Goal: Task Accomplishment & Management: Manage account settings

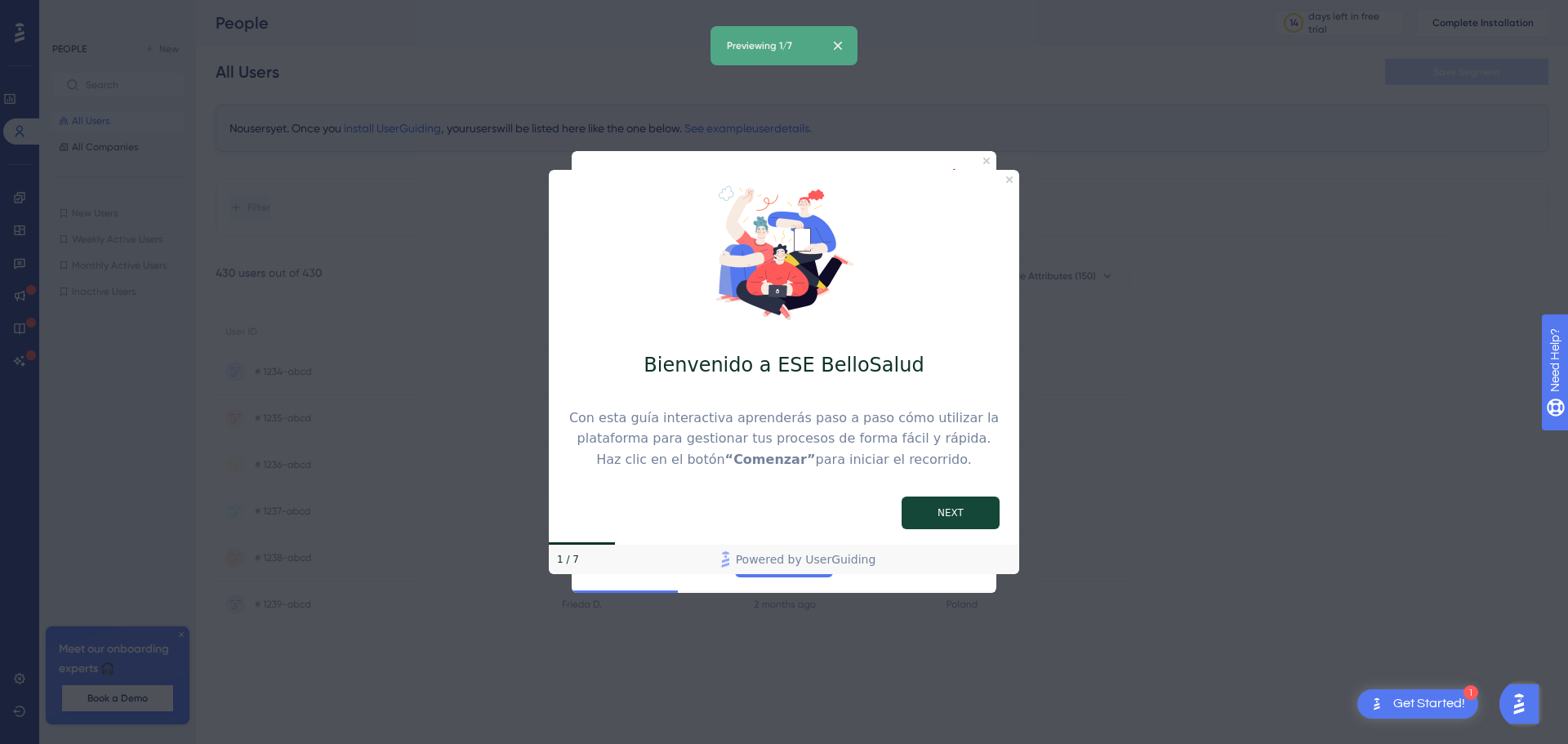
click at [942, 511] on button "NEXT" at bounding box center [950, 512] width 98 height 33
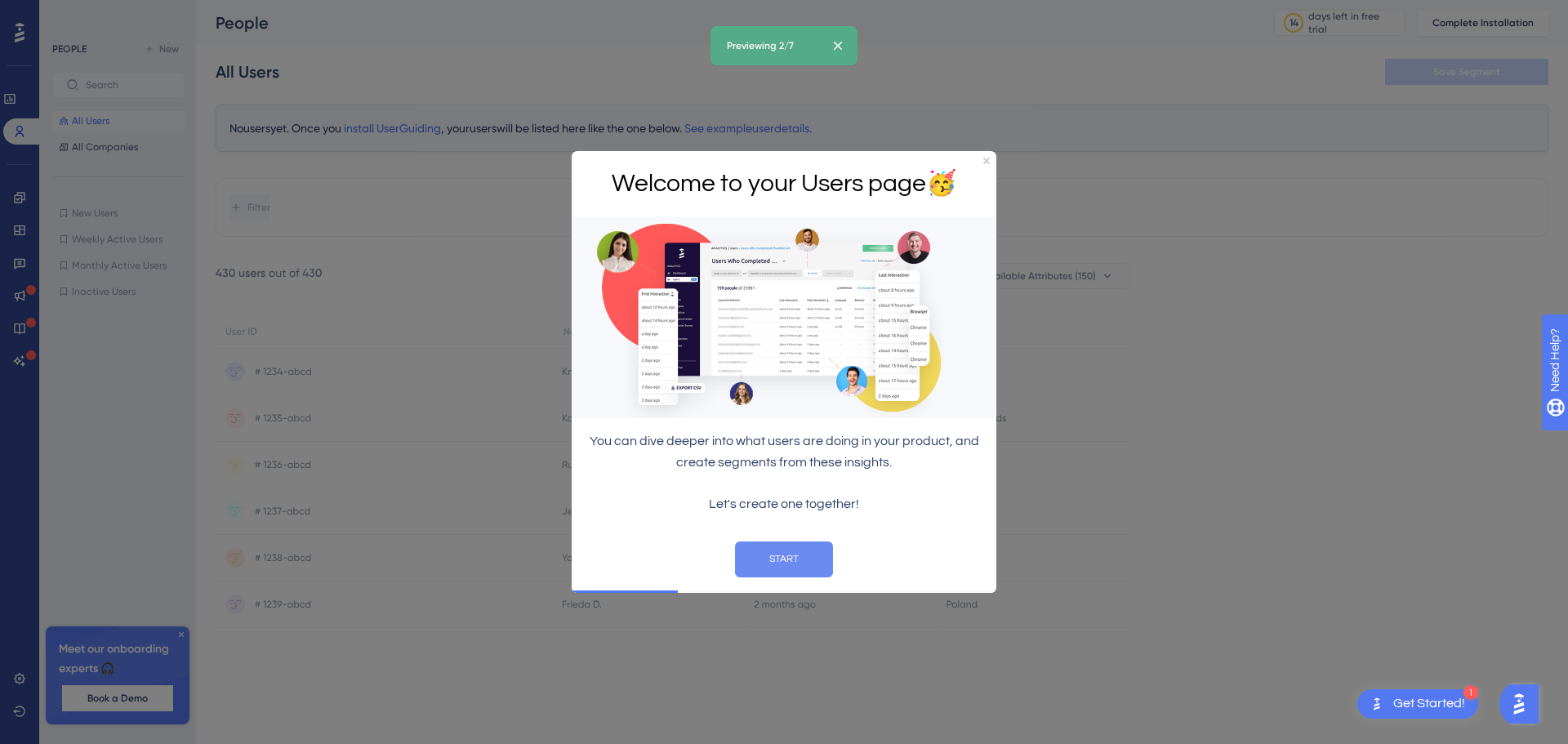
click at [785, 549] on button "START" at bounding box center [783, 558] width 98 height 36
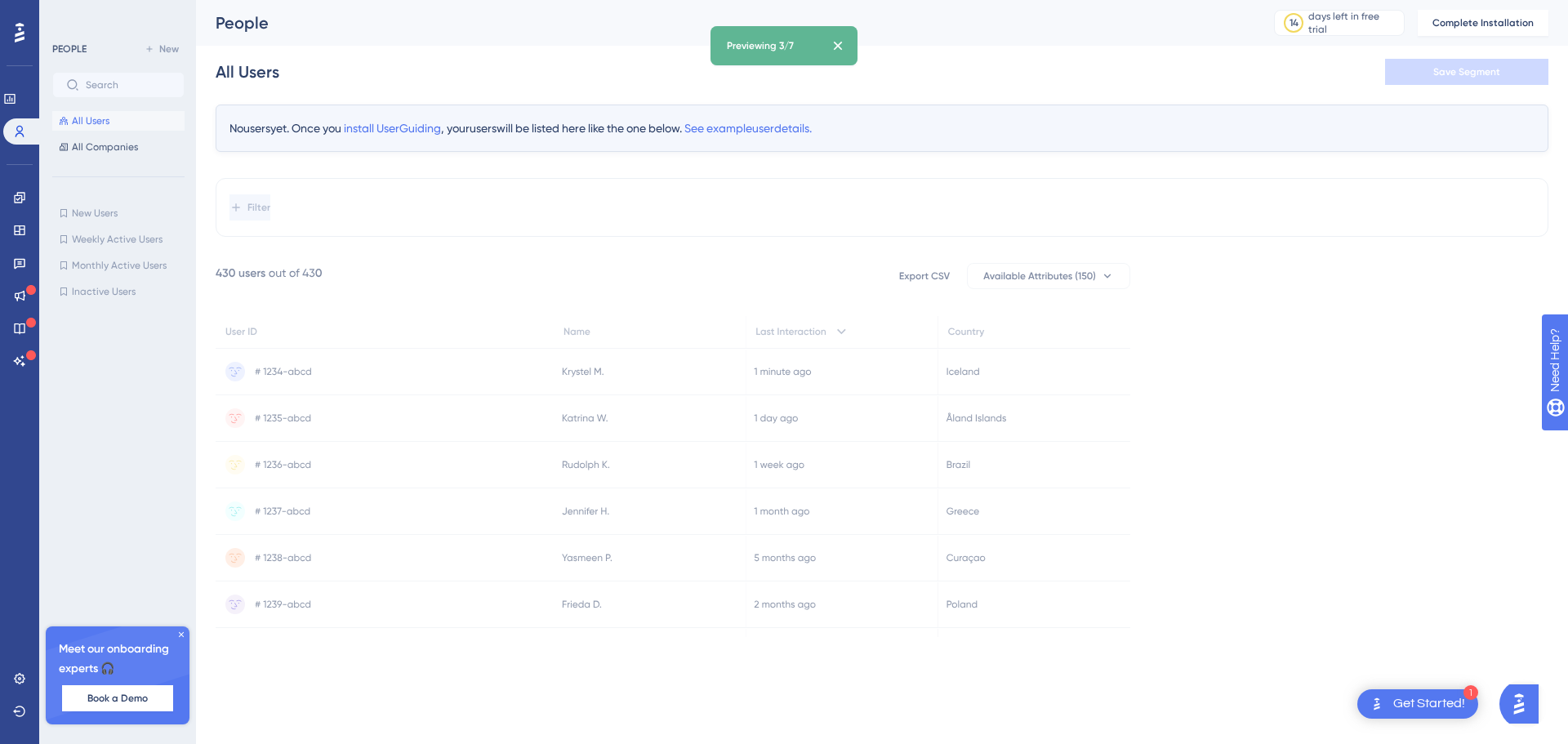
click at [180, 631] on icon at bounding box center [181, 634] width 10 height 10
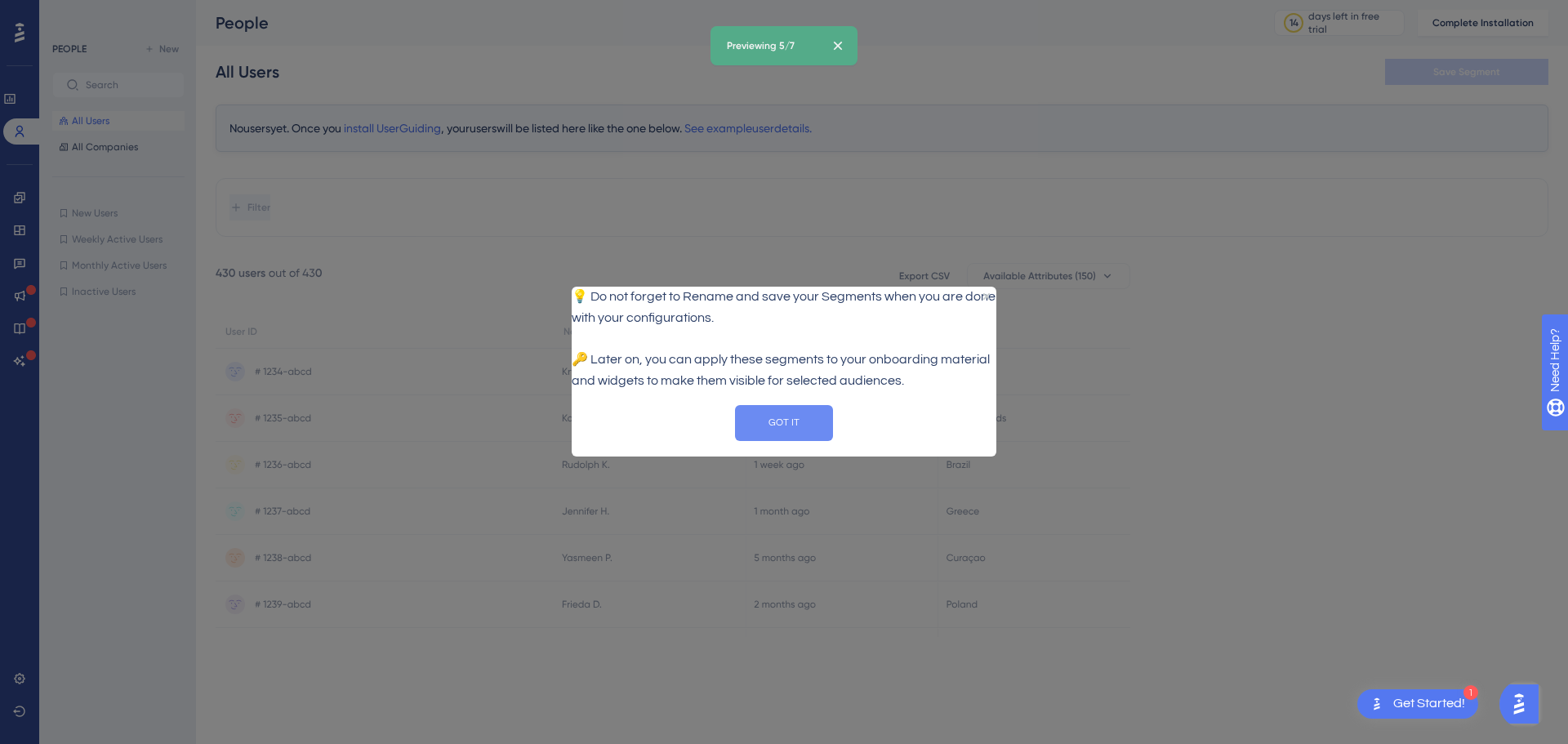
click at [810, 436] on button "GOT IT" at bounding box center [783, 423] width 98 height 36
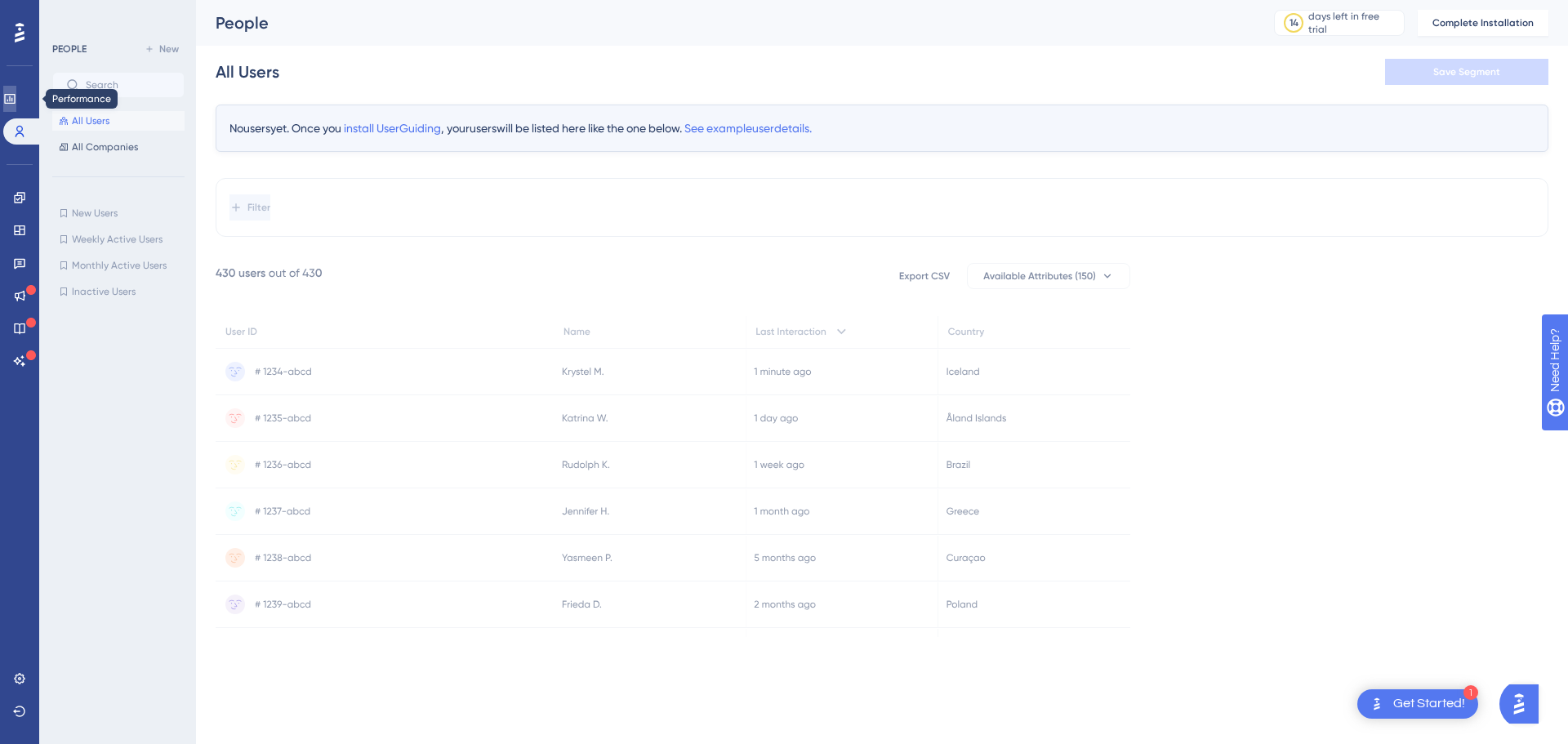
click at [15, 98] on icon at bounding box center [8, 99] width 10 height 10
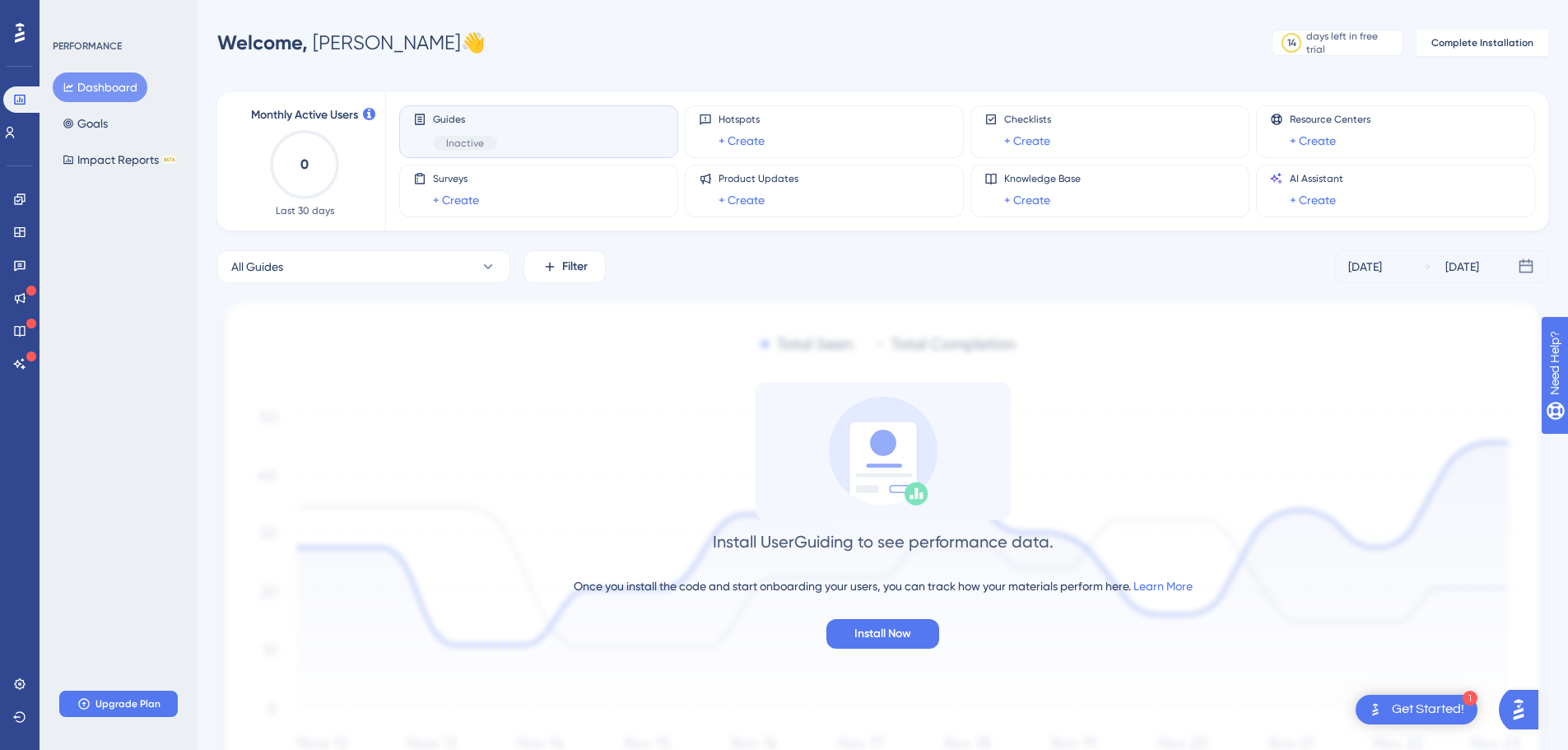
click at [514, 125] on div "Guides Inactive" at bounding box center [539, 131] width 251 height 38
click at [15, 130] on icon at bounding box center [10, 132] width 9 height 11
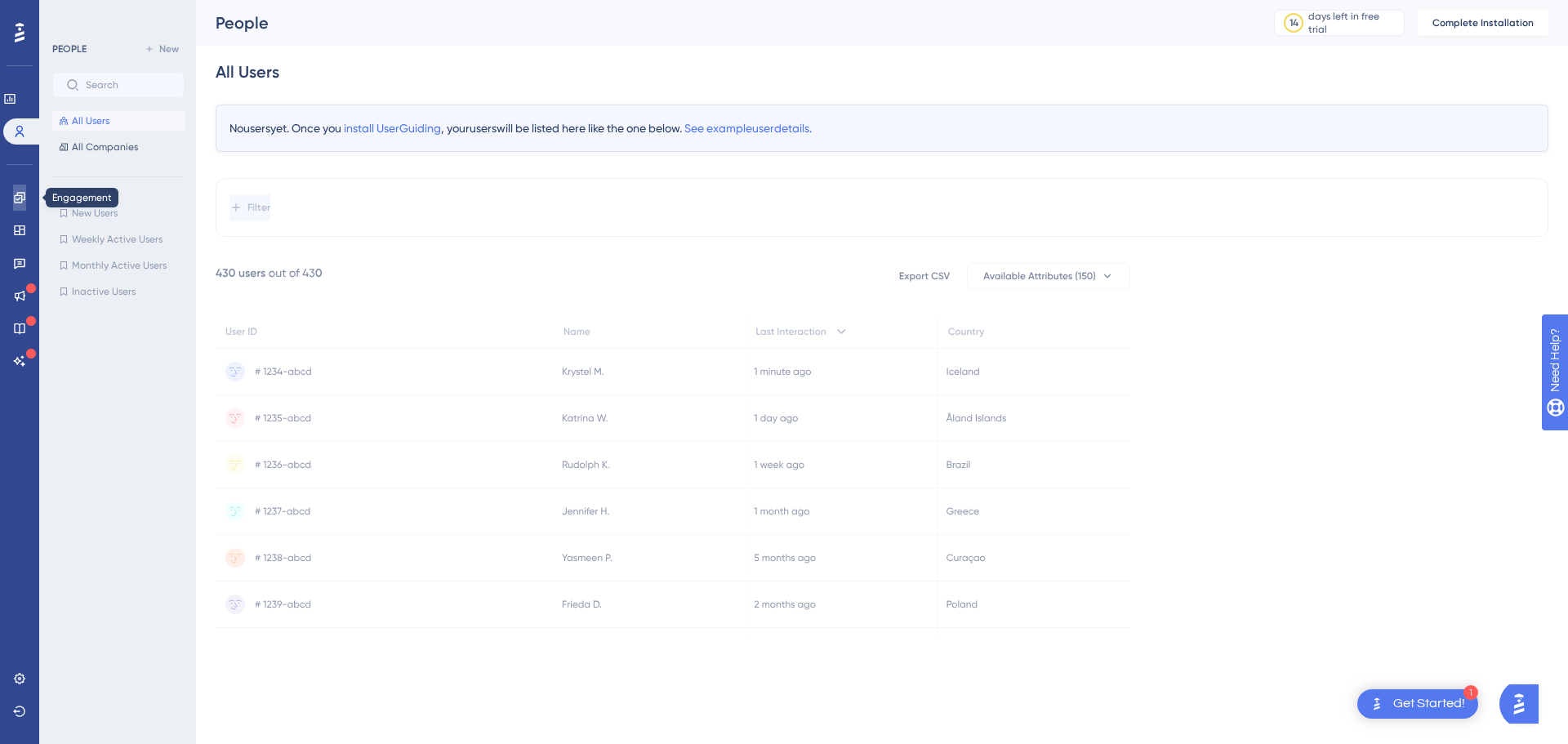
click at [16, 206] on link at bounding box center [20, 197] width 13 height 26
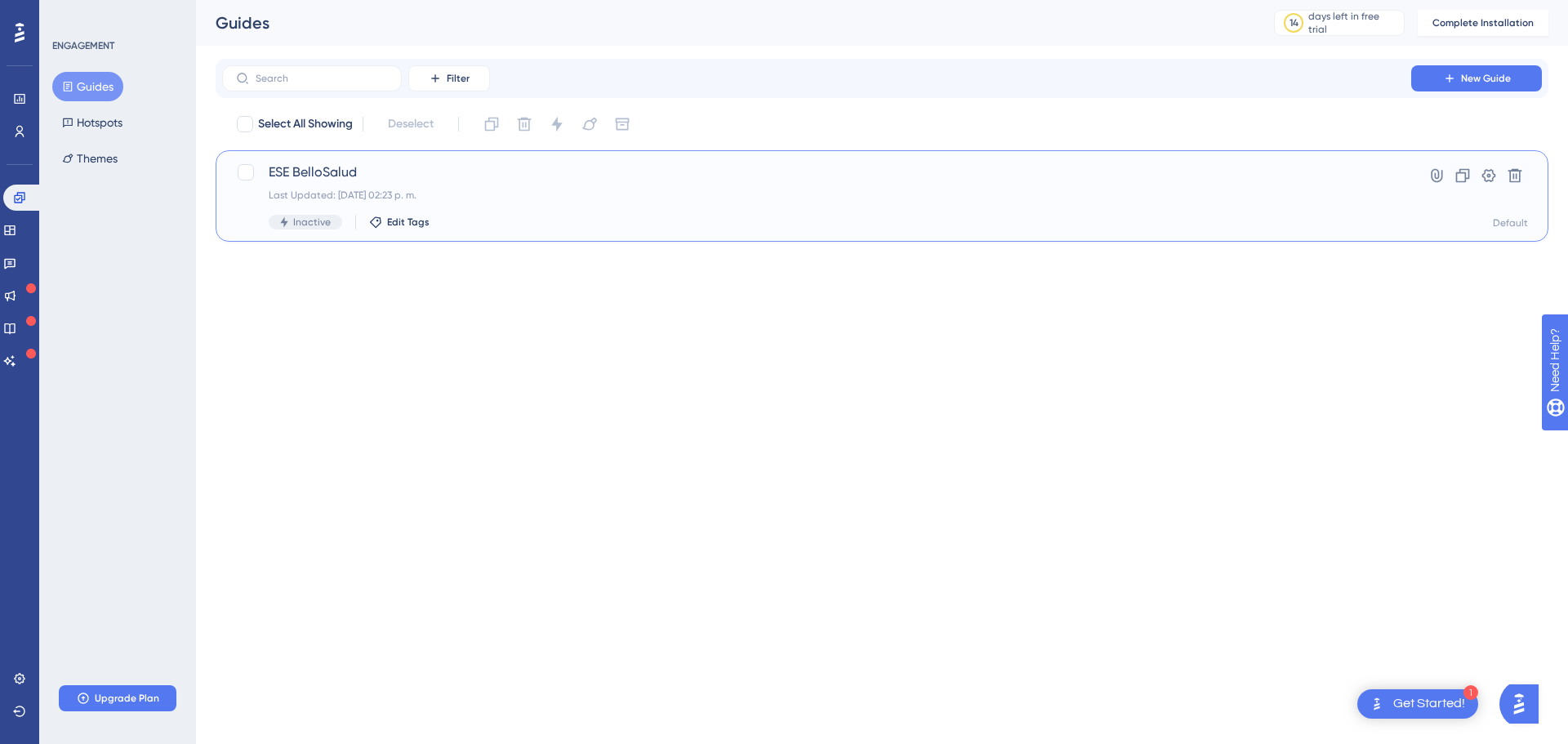
click at [352, 173] on span "ESE BelloSalud" at bounding box center [817, 172] width 1096 height 20
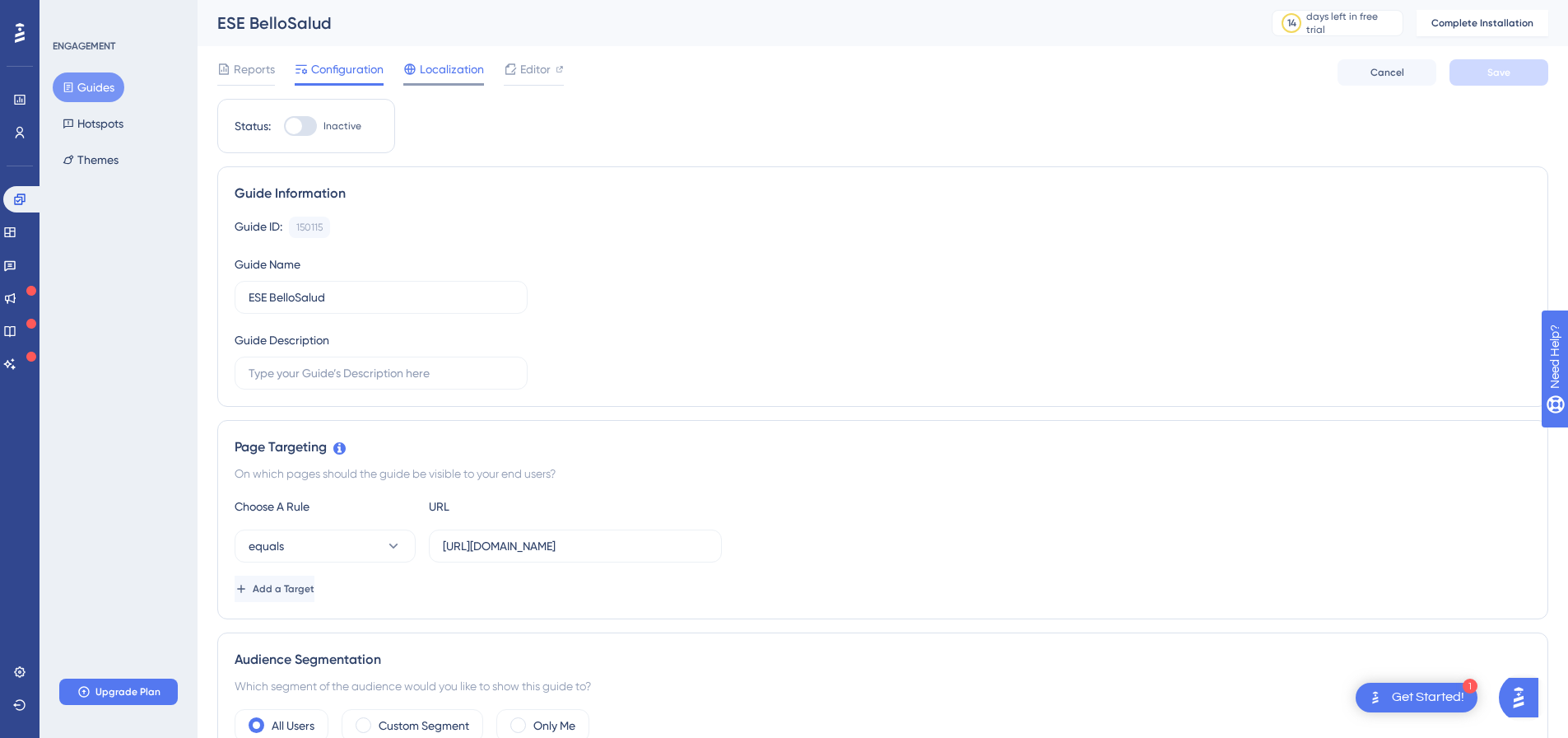
click at [456, 68] on span "Localization" at bounding box center [452, 68] width 64 height 20
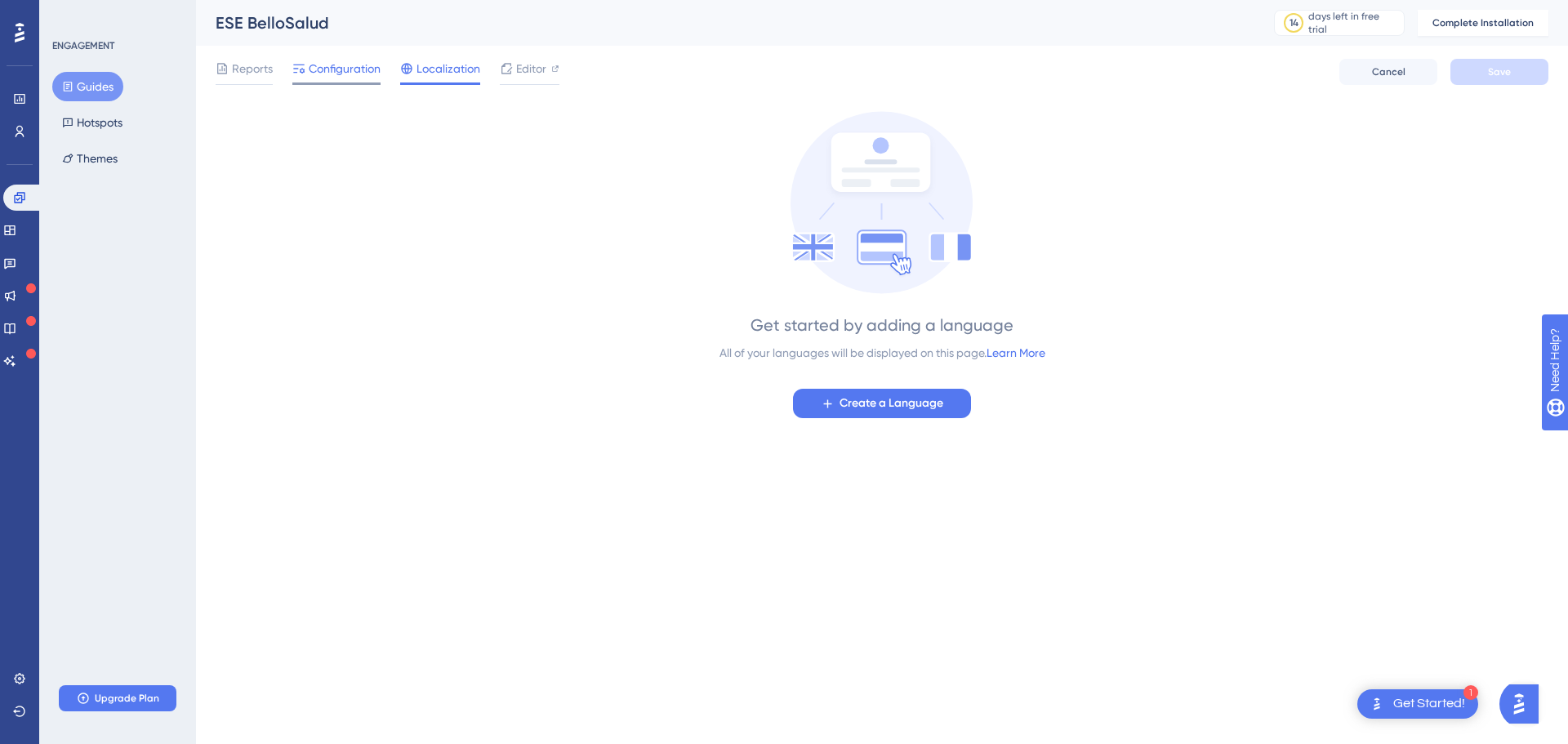
click at [360, 62] on span "Configuration" at bounding box center [344, 68] width 72 height 20
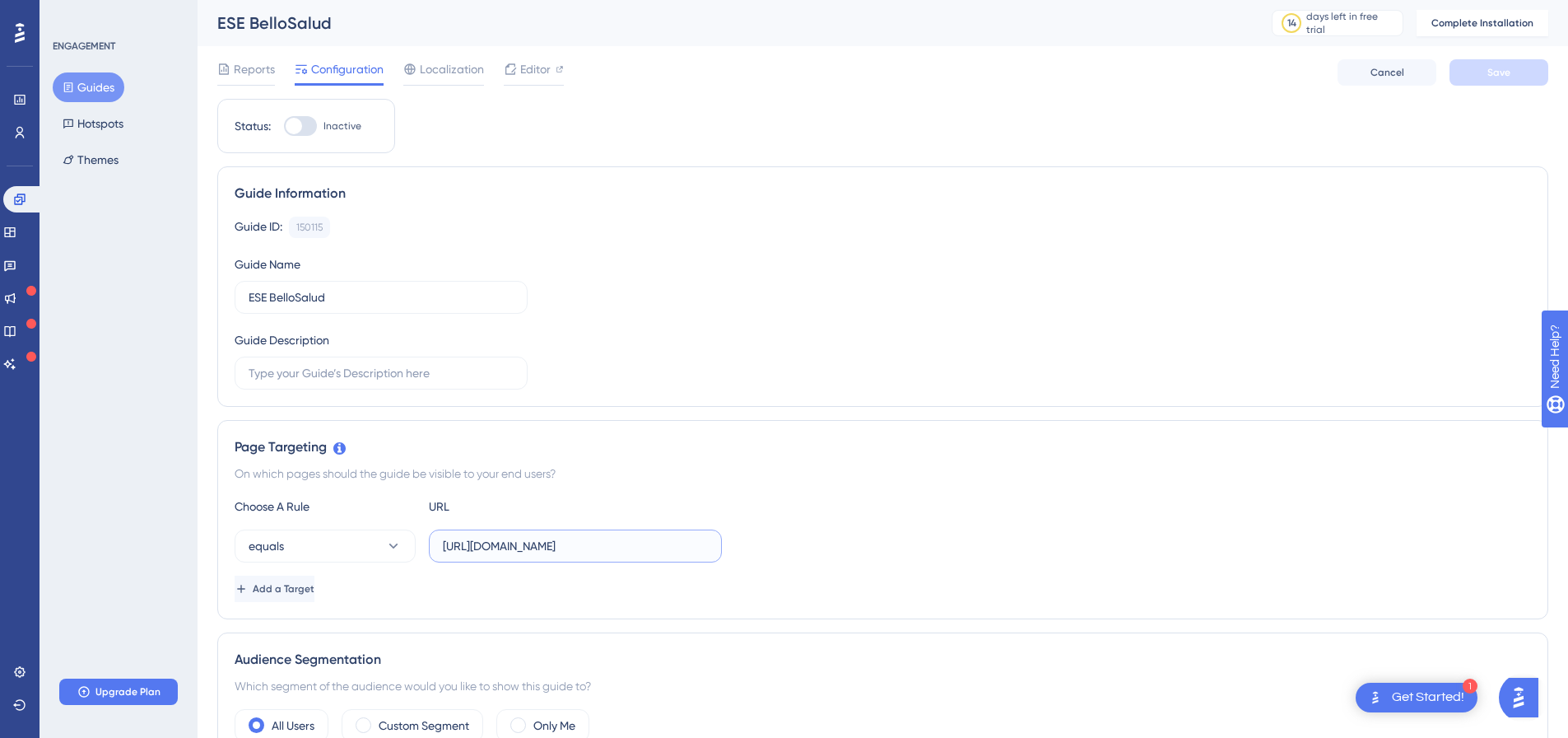
click at [559, 551] on input "[URL][DOMAIN_NAME]" at bounding box center [575, 546] width 265 height 18
paste input "[DOMAIN_NAME][URL]"
type input "[URL][DOMAIN_NAME]"
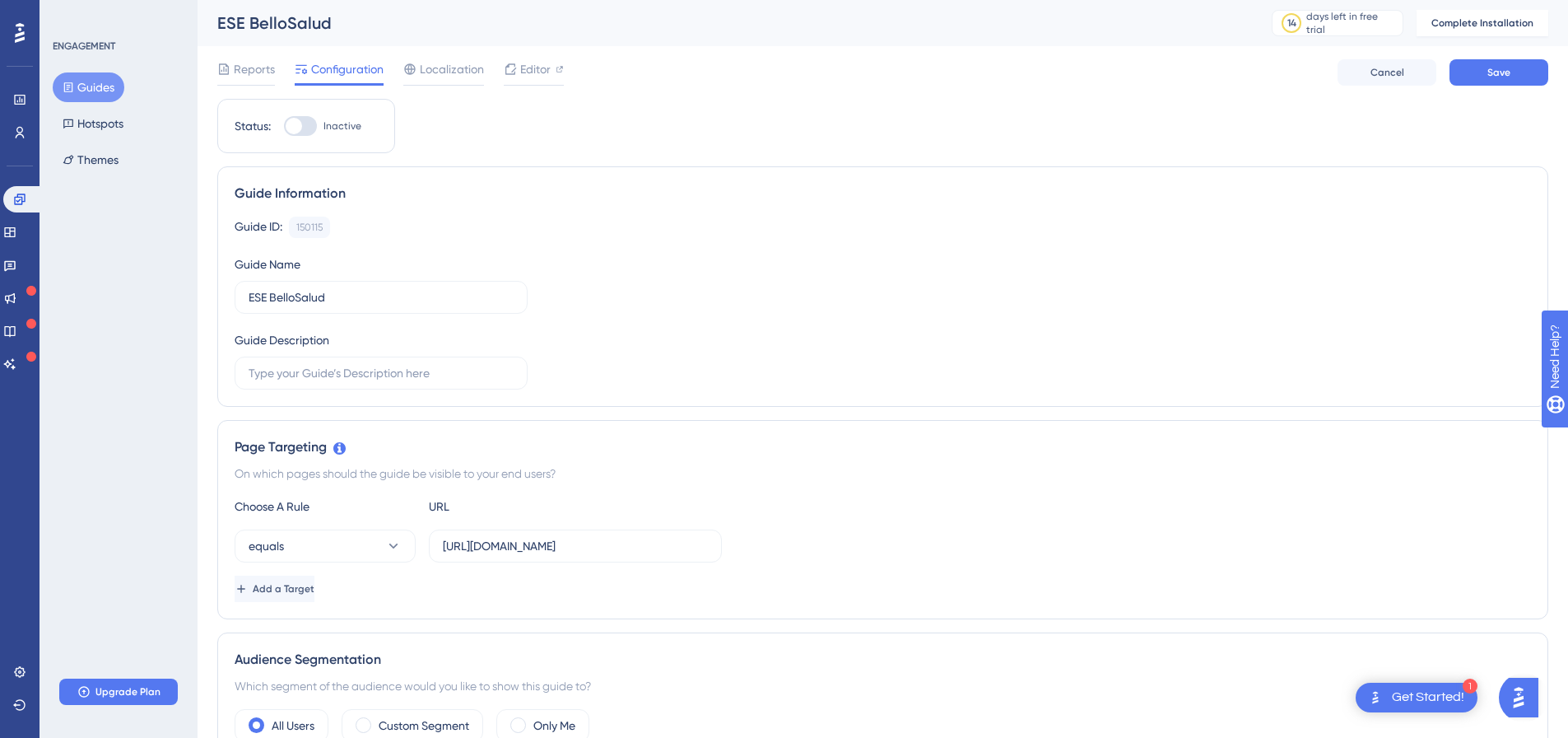
click at [404, 588] on div "Add a Target" at bounding box center [882, 589] width 1296 height 26
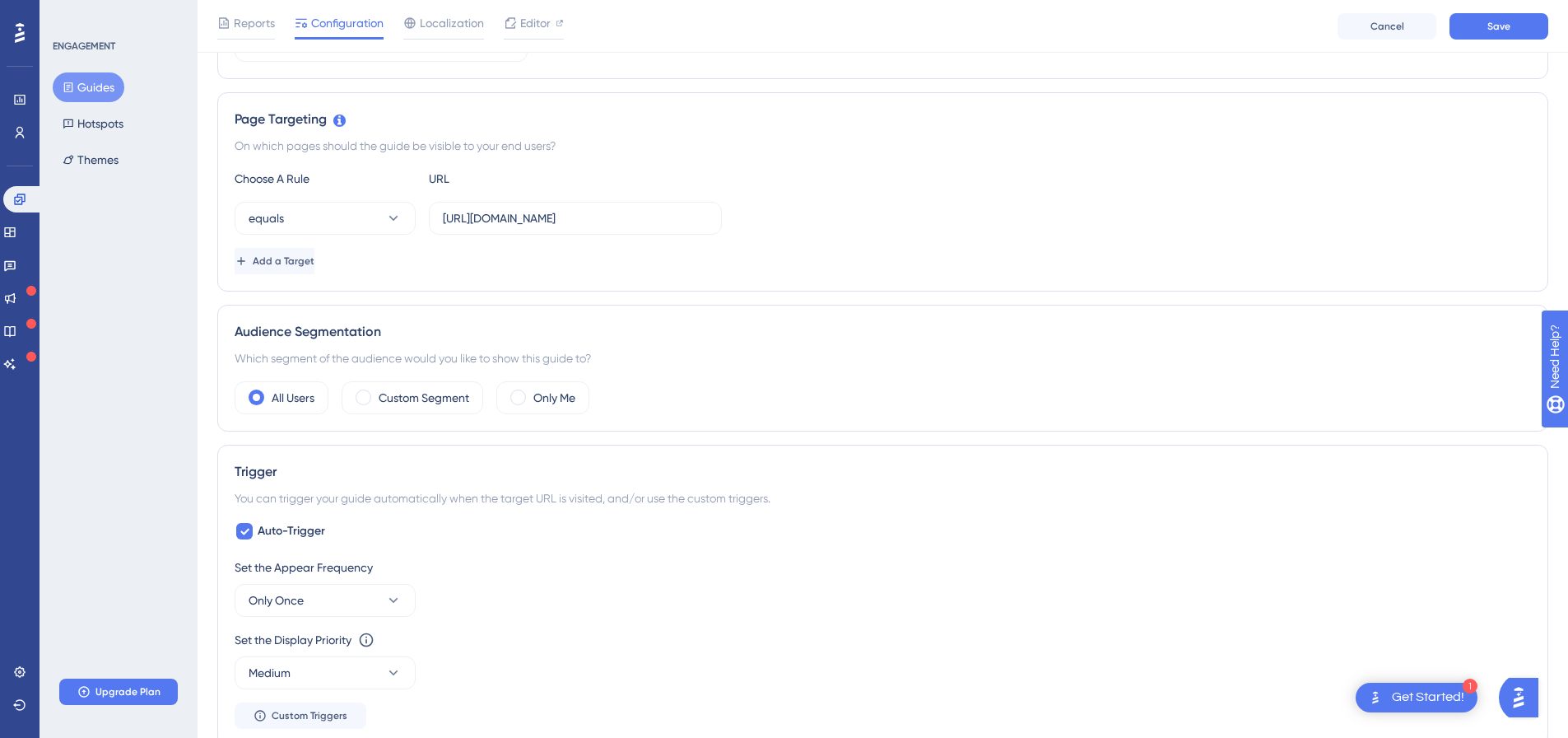
scroll to position [329, 0]
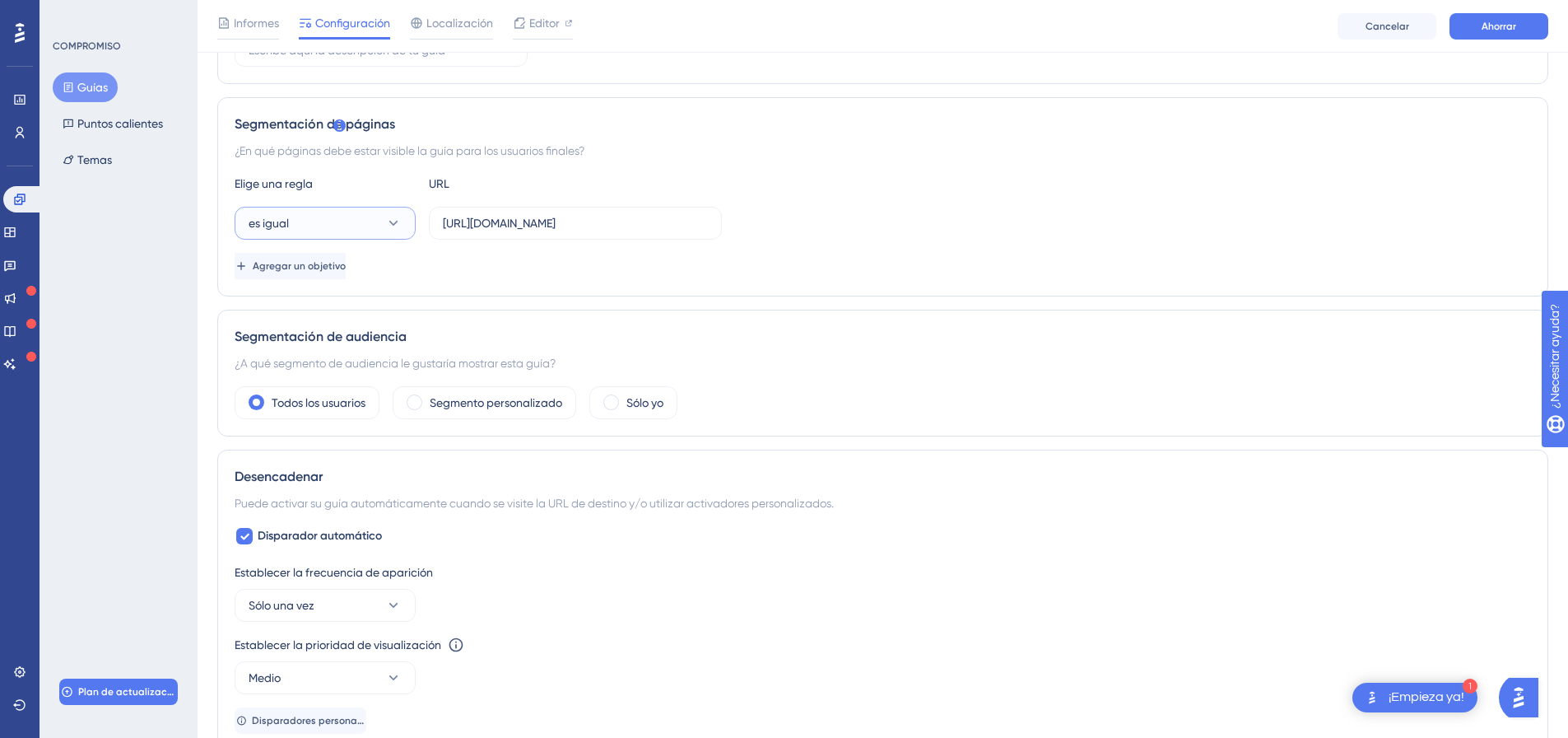
click at [410, 223] on button "es igual" at bounding box center [324, 222] width 181 height 33
click at [410, 223] on button "es igual" at bounding box center [324, 219] width 181 height 33
click at [440, 252] on div "Agregar un objetivo" at bounding box center [882, 263] width 1296 height 26
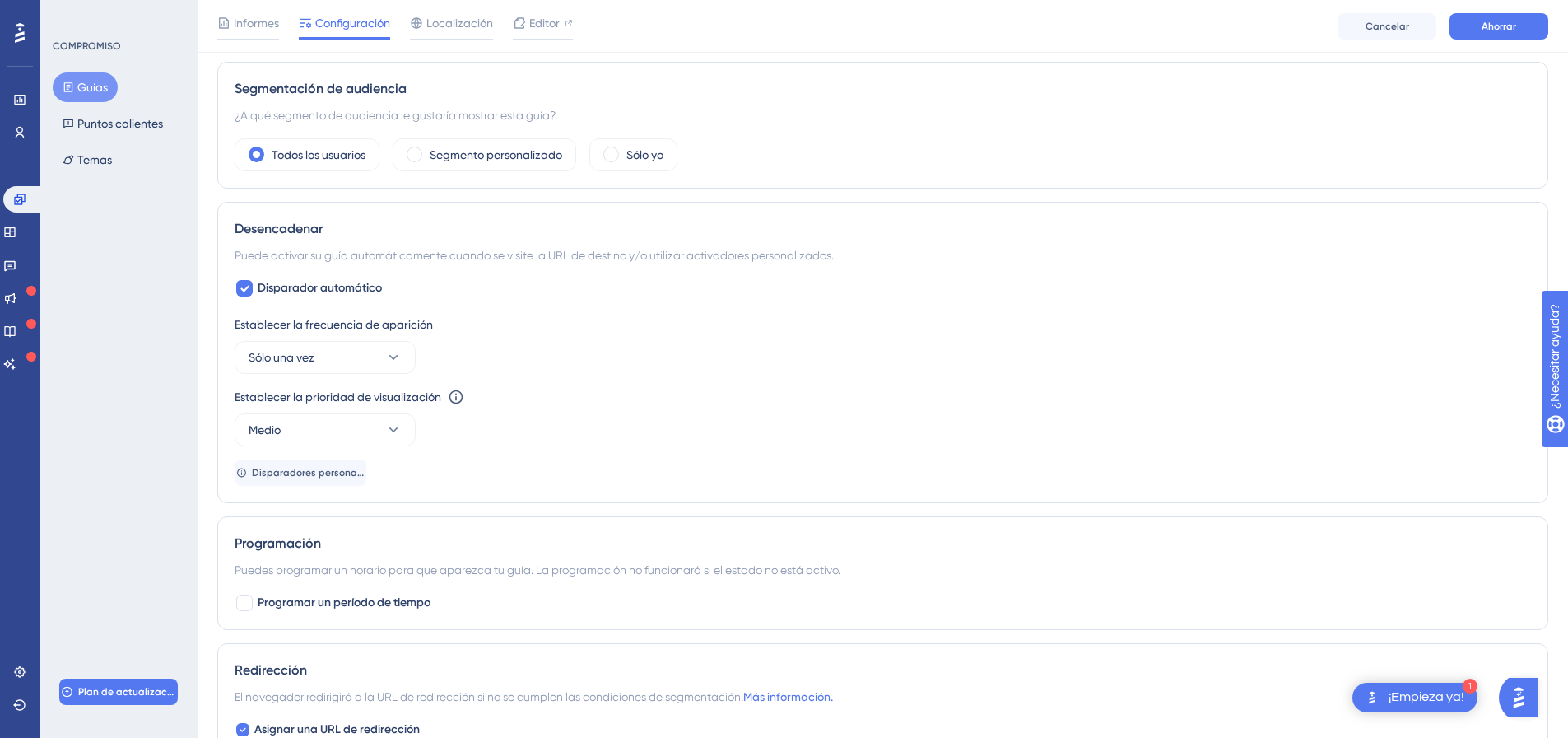
scroll to position [580, 0]
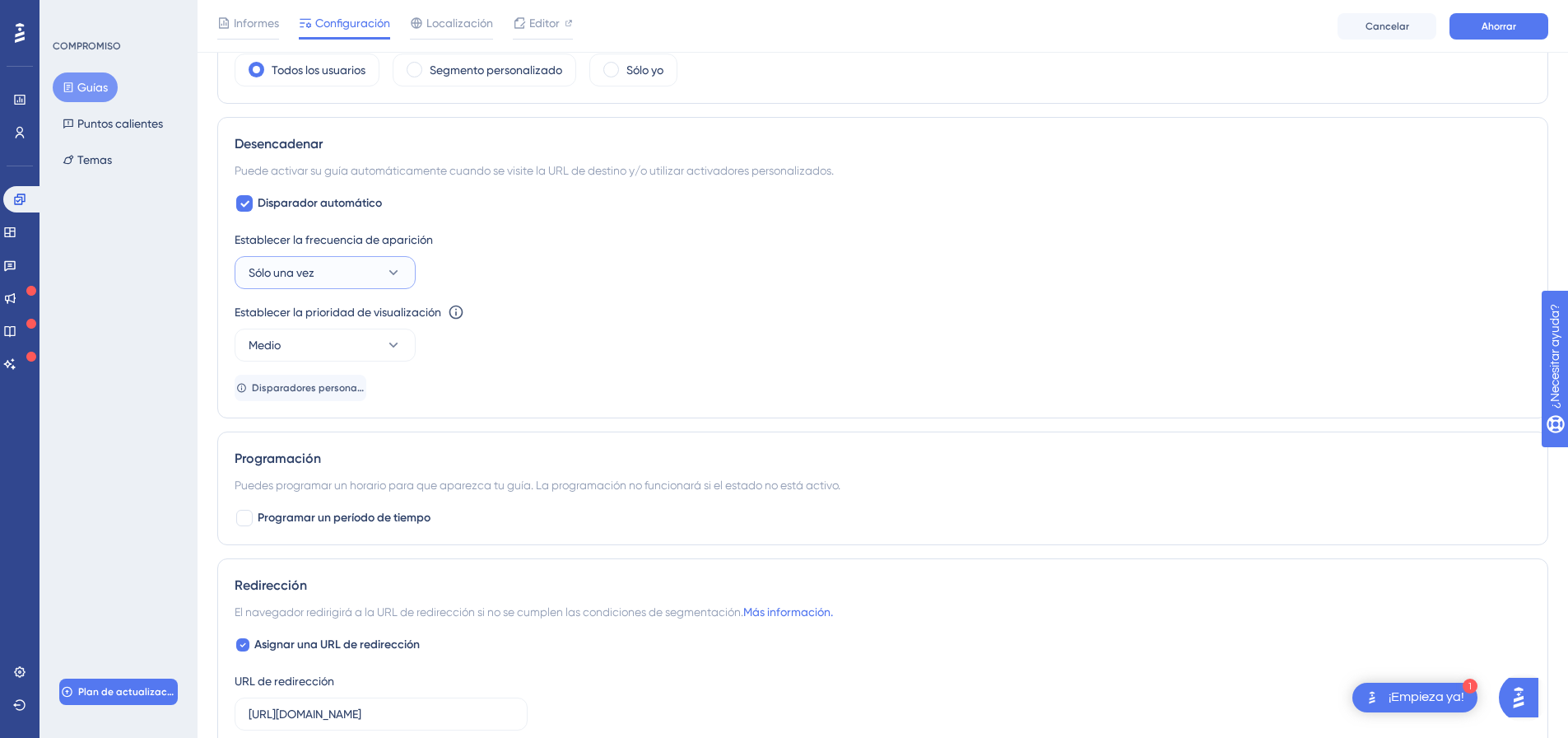
click at [413, 267] on button "Sólo una vez" at bounding box center [324, 272] width 181 height 33
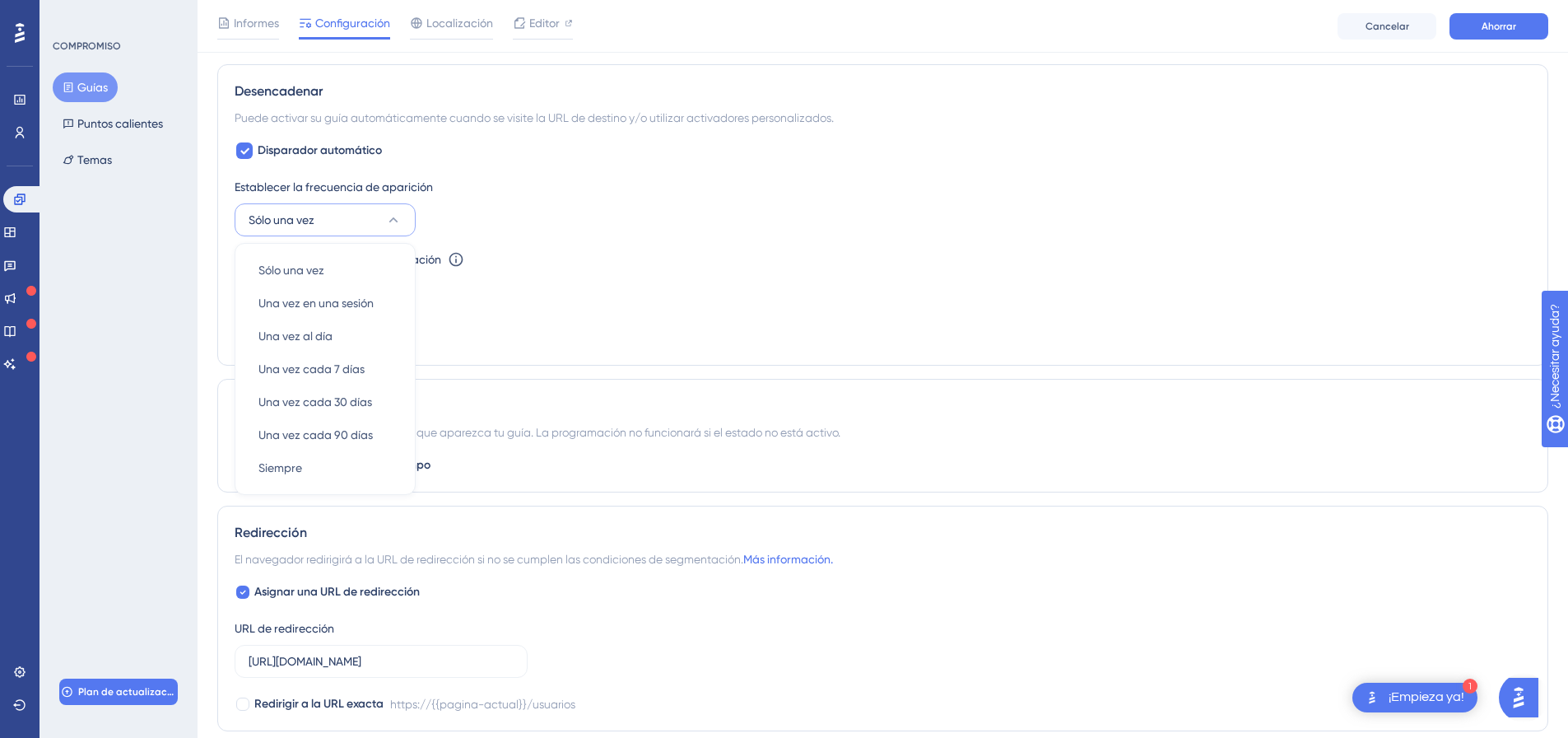
click at [470, 200] on div "Establecer la frecuencia de aparición Sólo una vez Sólo una vez Sólo una vez Un…" at bounding box center [882, 206] width 1296 height 59
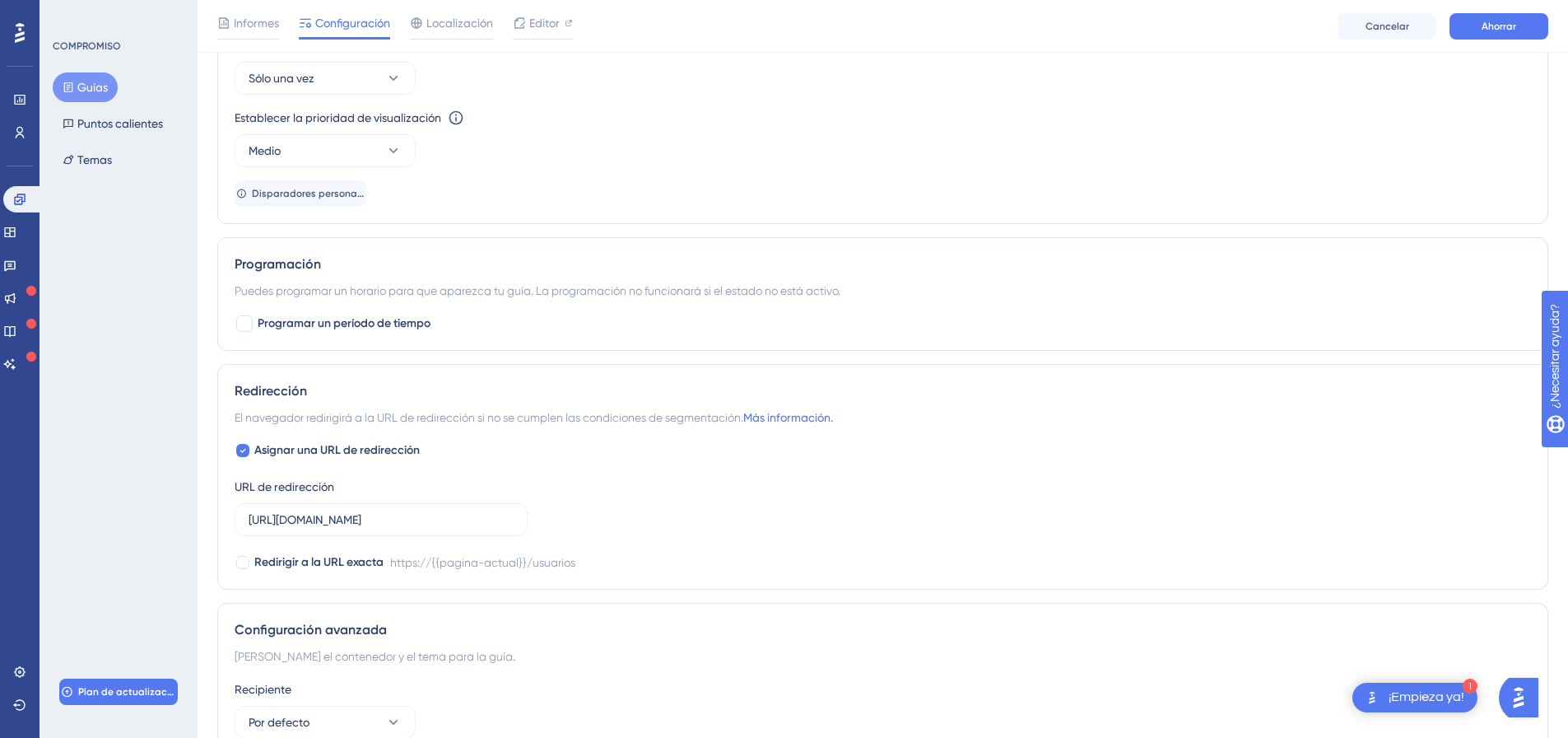
scroll to position [880, 0]
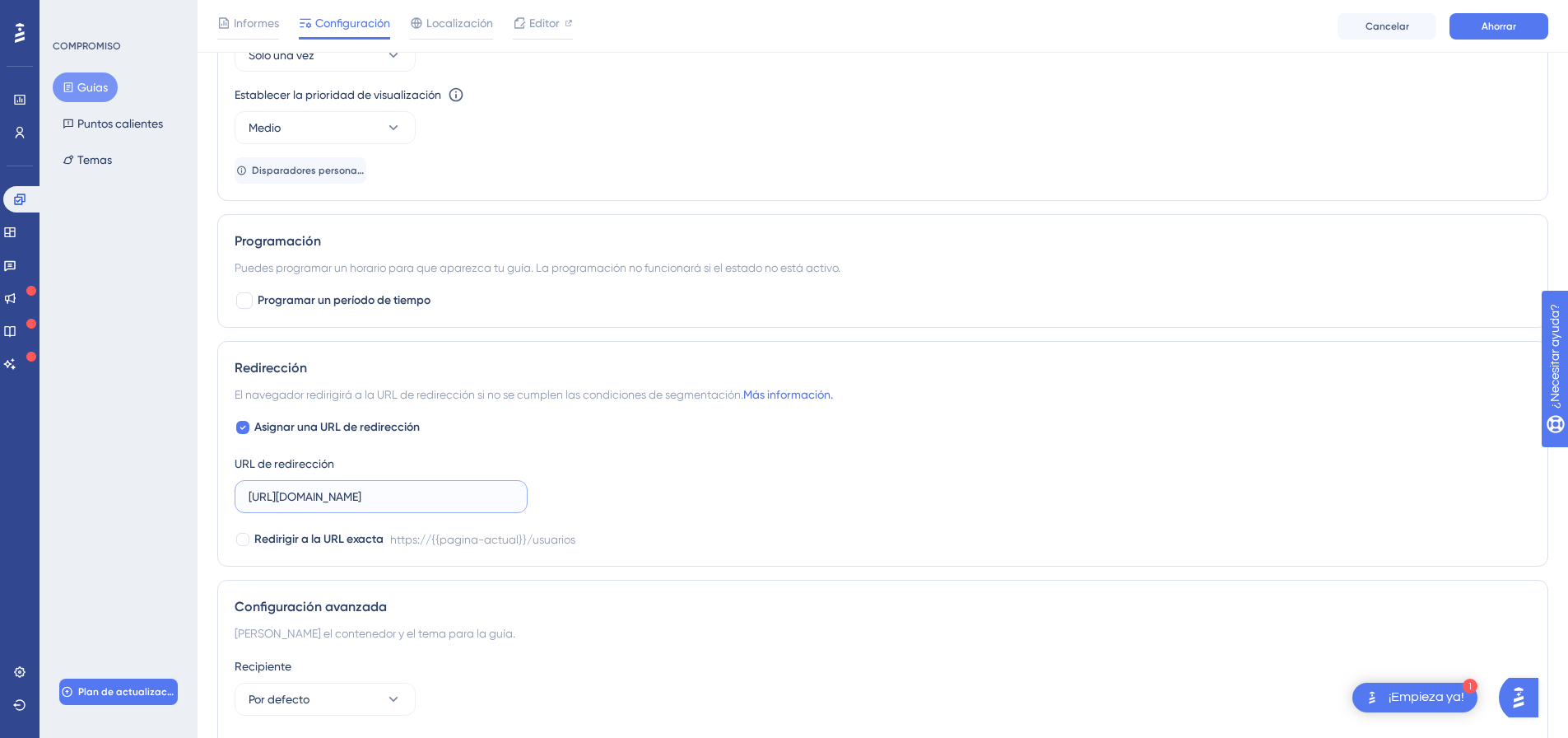
drag, startPoint x: 470, startPoint y: 491, endPoint x: 209, endPoint y: 455, distance: 263.5
paste input "[DOMAIN_NAME][URL]"
type input "[URL][DOMAIN_NAME]"
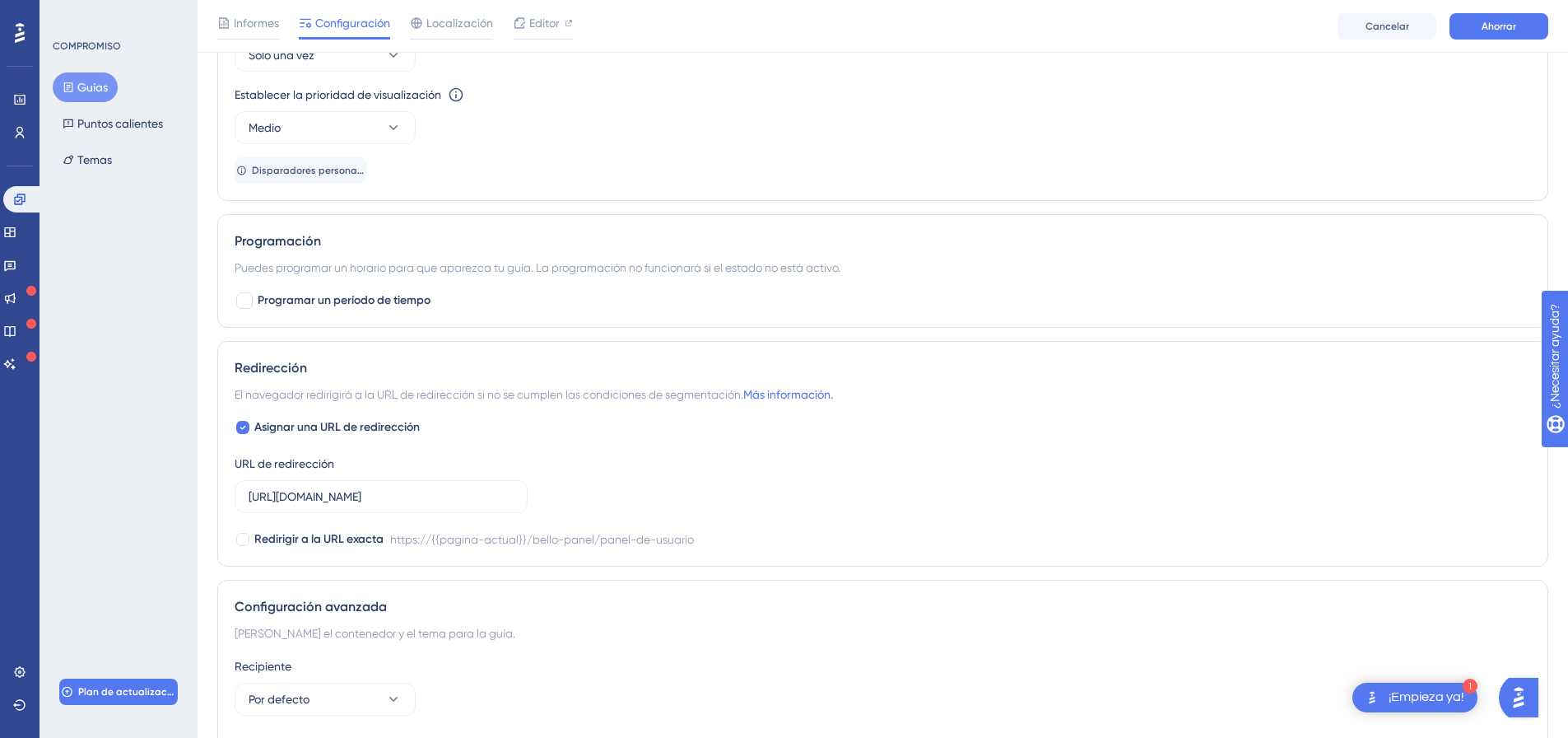
scroll to position [0, 0]
click at [543, 407] on div "Redirección El navegador redirigirá a la URL de redirección si no se cumplen la…" at bounding box center [883, 454] width 1331 height 226
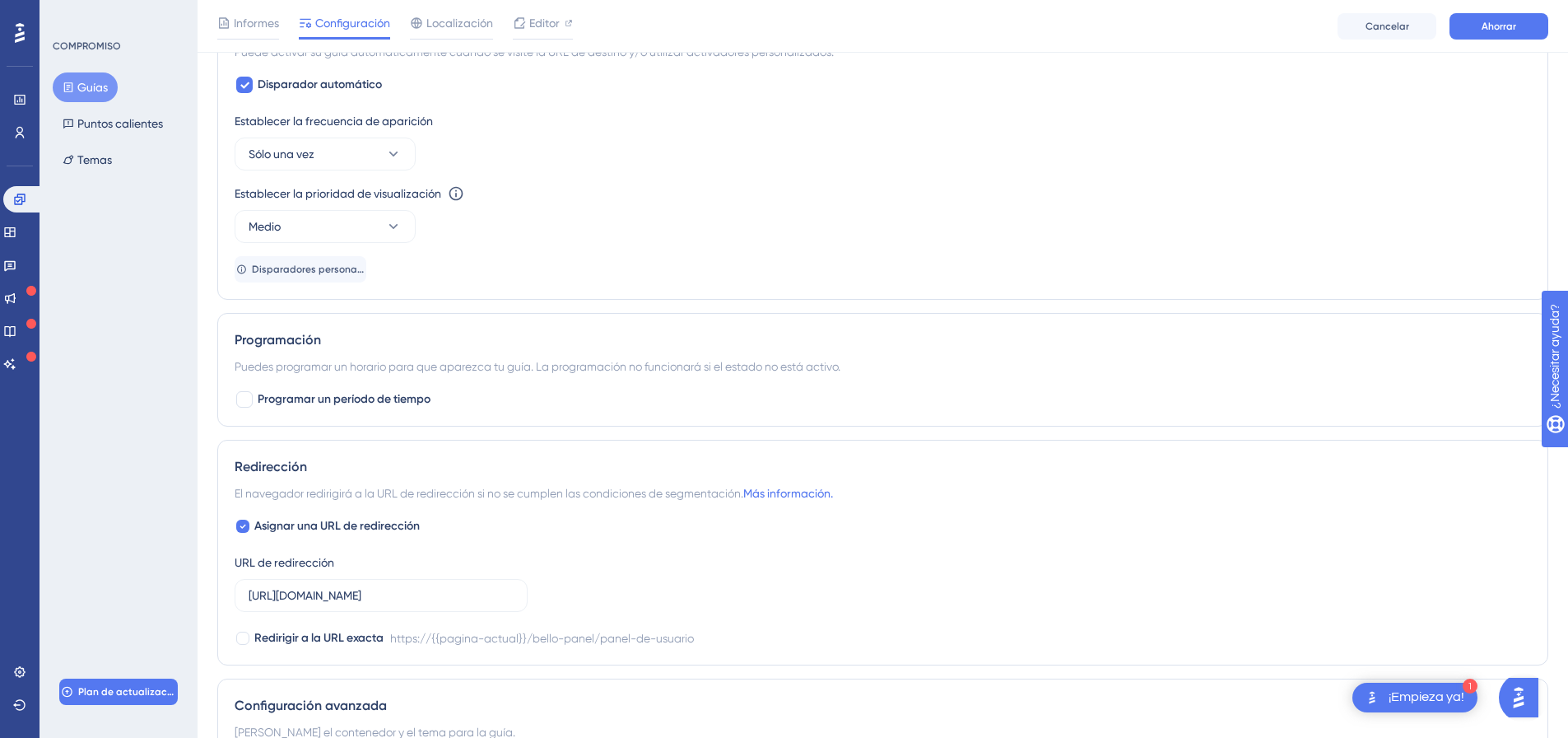
scroll to position [769, 0]
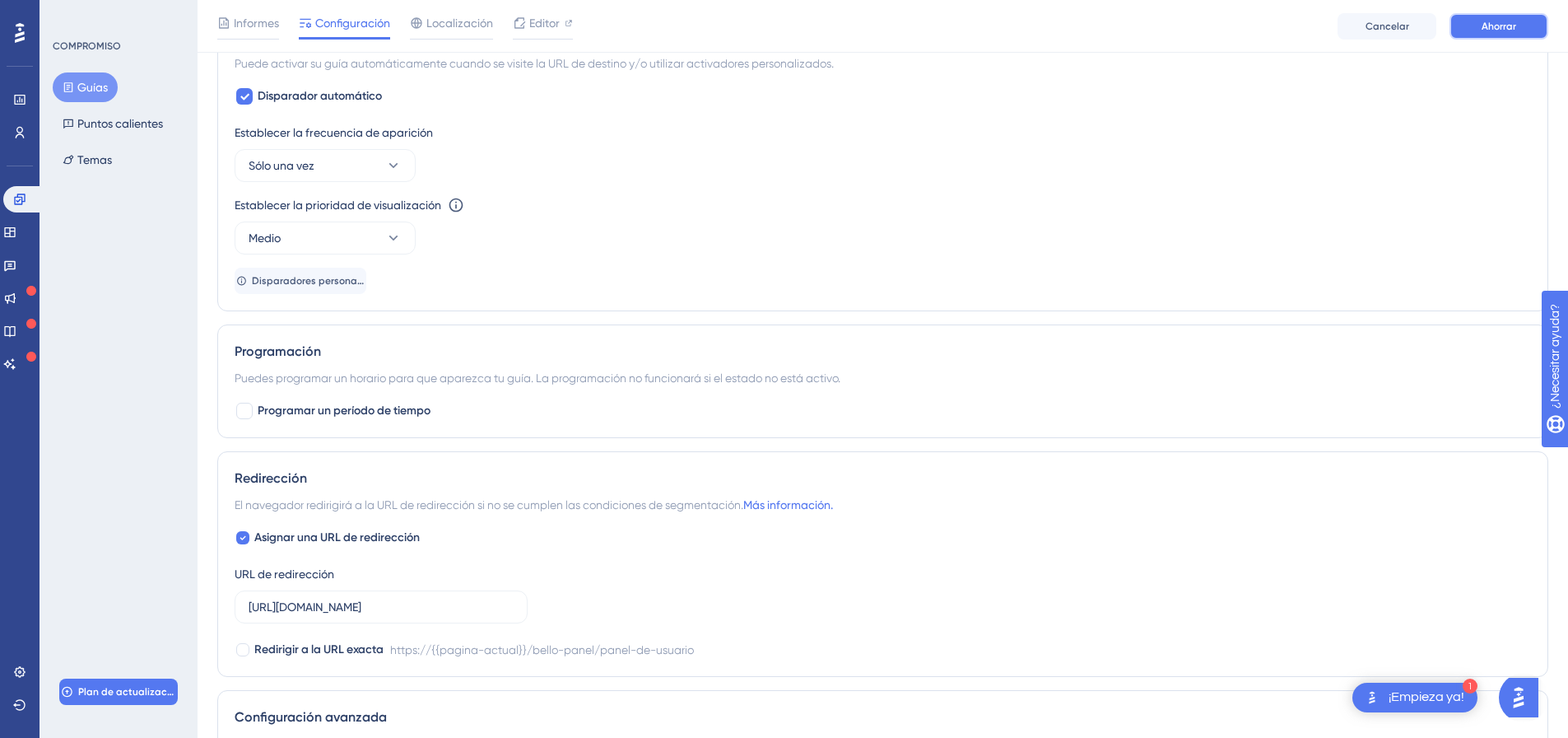
click at [1481, 29] on button "Ahorrar" at bounding box center [1498, 26] width 98 height 26
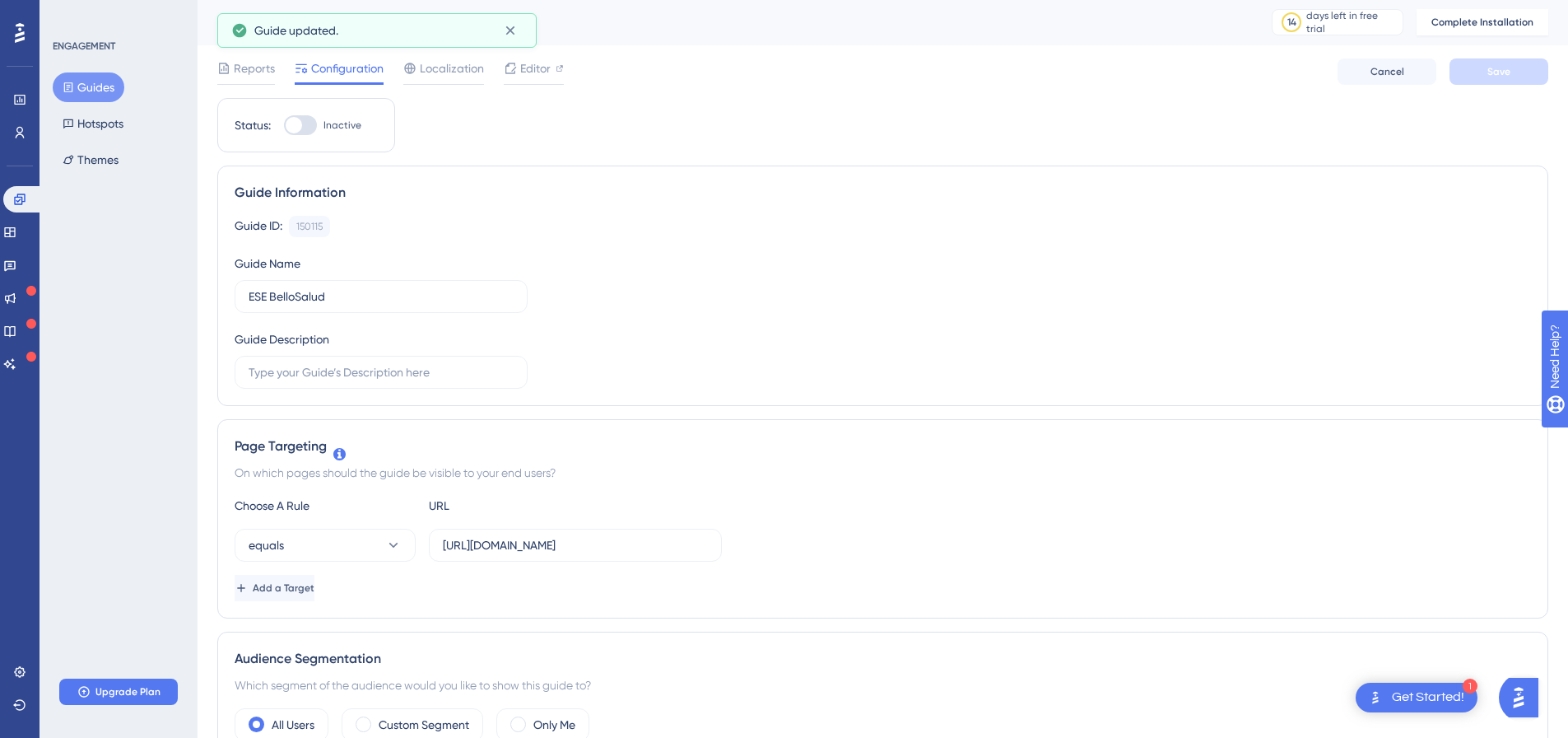
scroll to position [0, 0]
click at [81, 155] on button "Themes" at bounding box center [90, 160] width 76 height 30
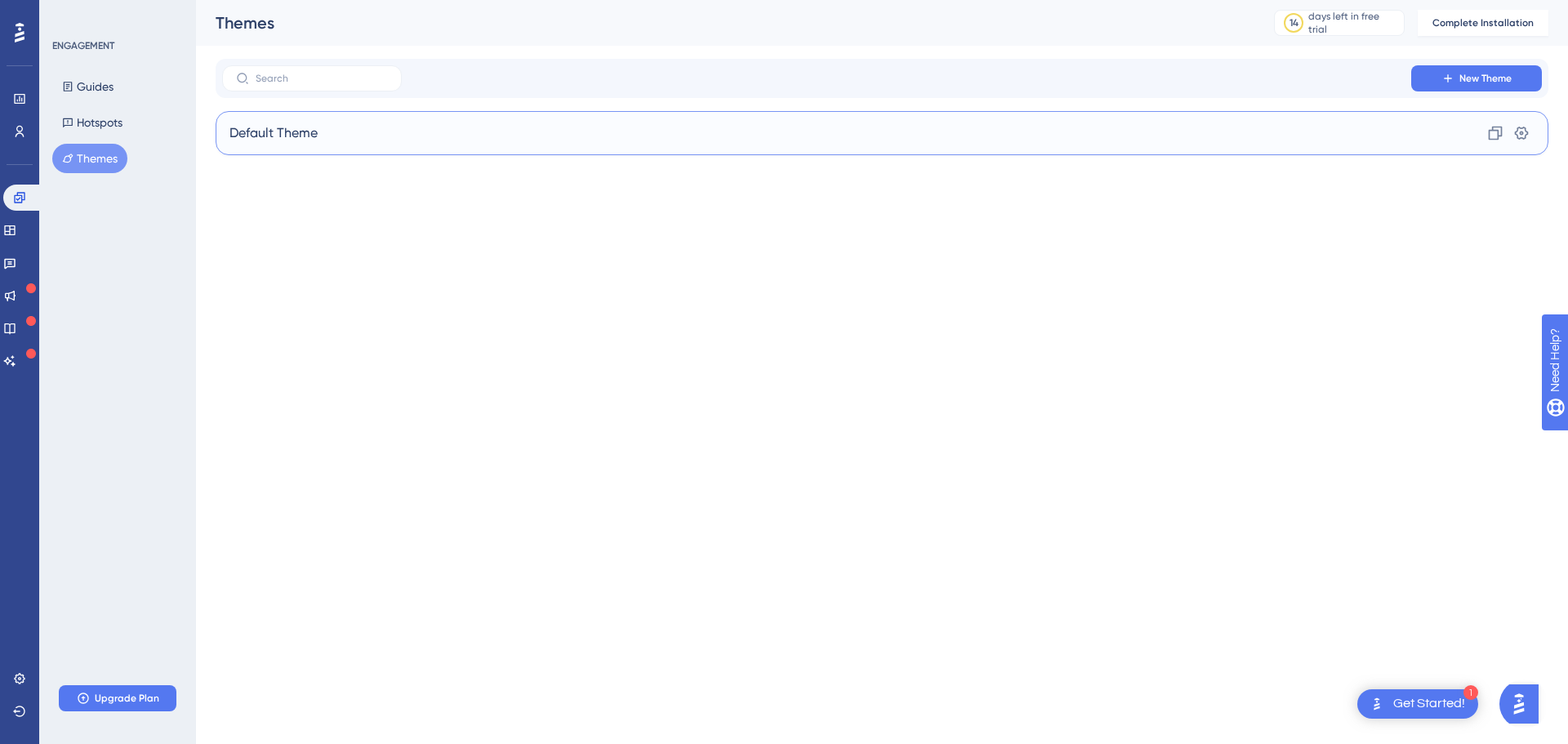
click at [278, 131] on span "Default Theme" at bounding box center [273, 133] width 88 height 20
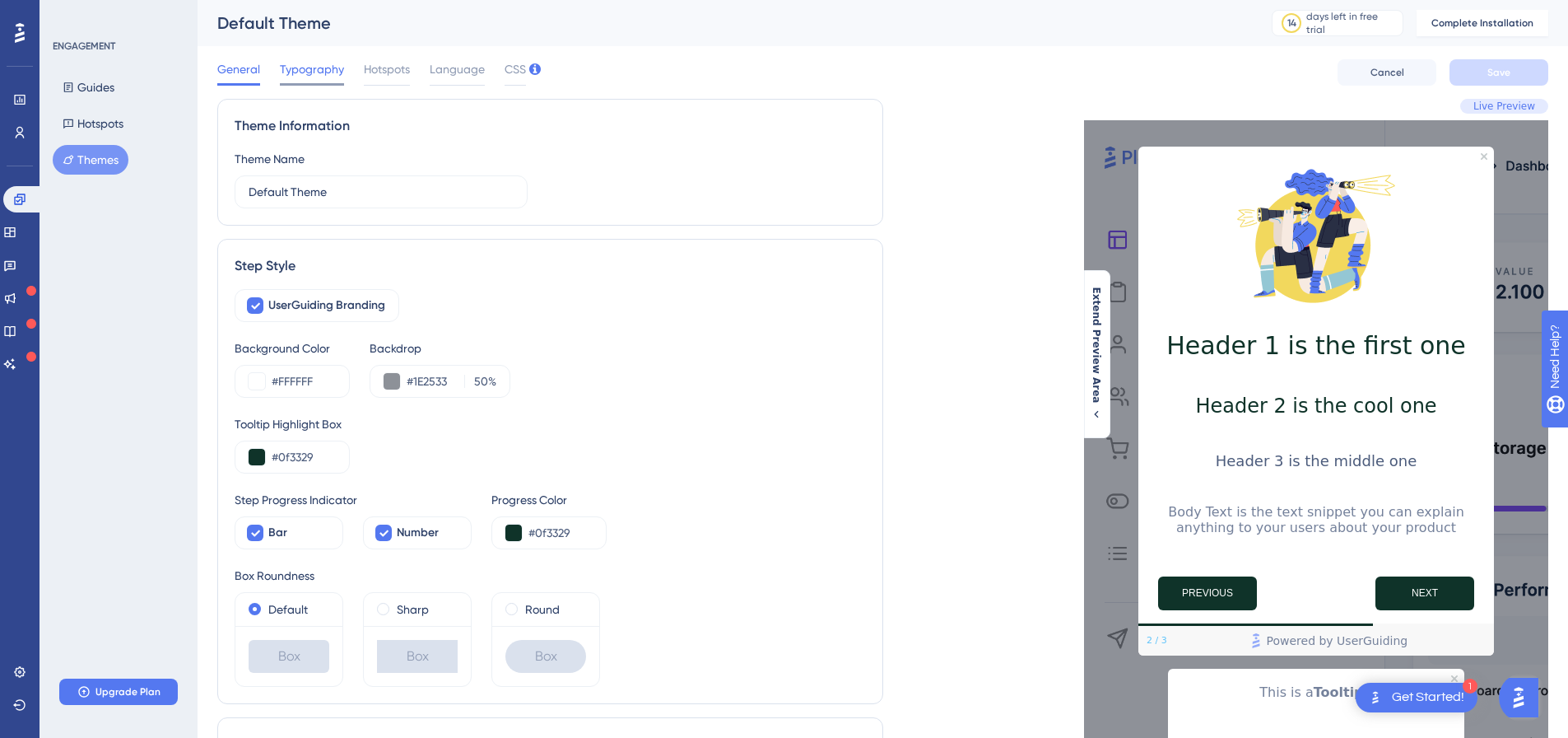
click at [322, 74] on span "Typography" at bounding box center [312, 68] width 64 height 20
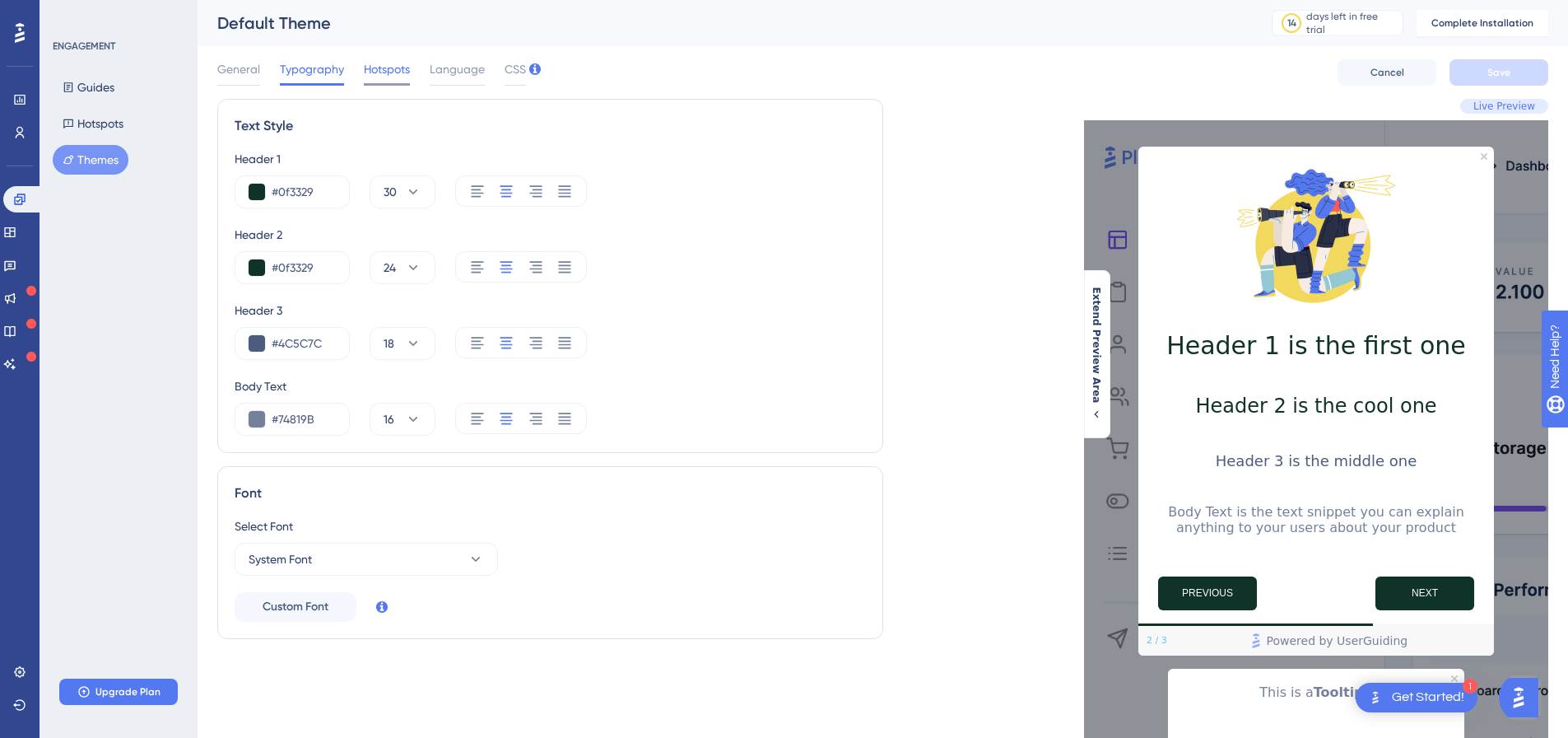
click at [394, 64] on span "Hotspots" at bounding box center [386, 68] width 46 height 20
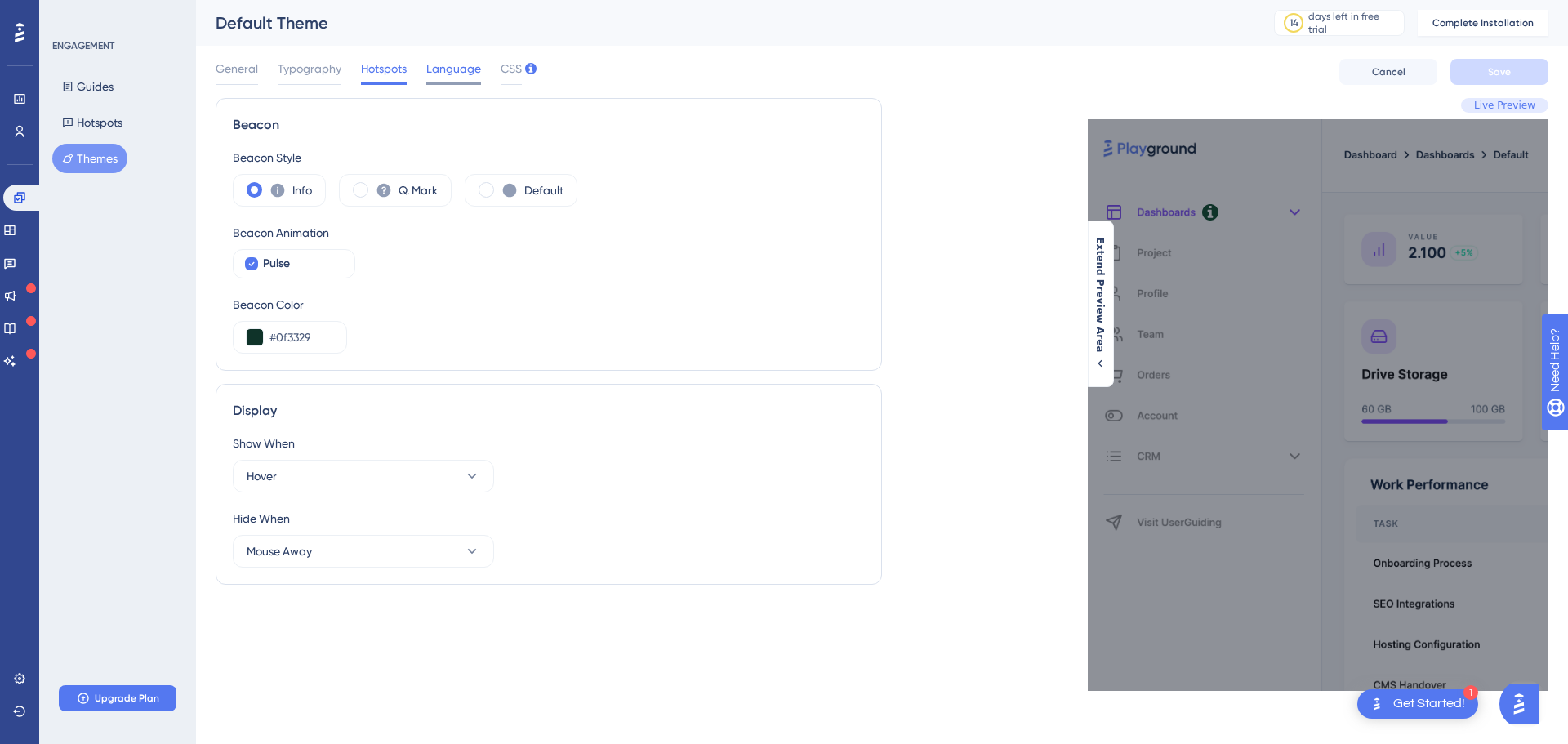
click at [457, 67] on span "Language" at bounding box center [453, 68] width 55 height 20
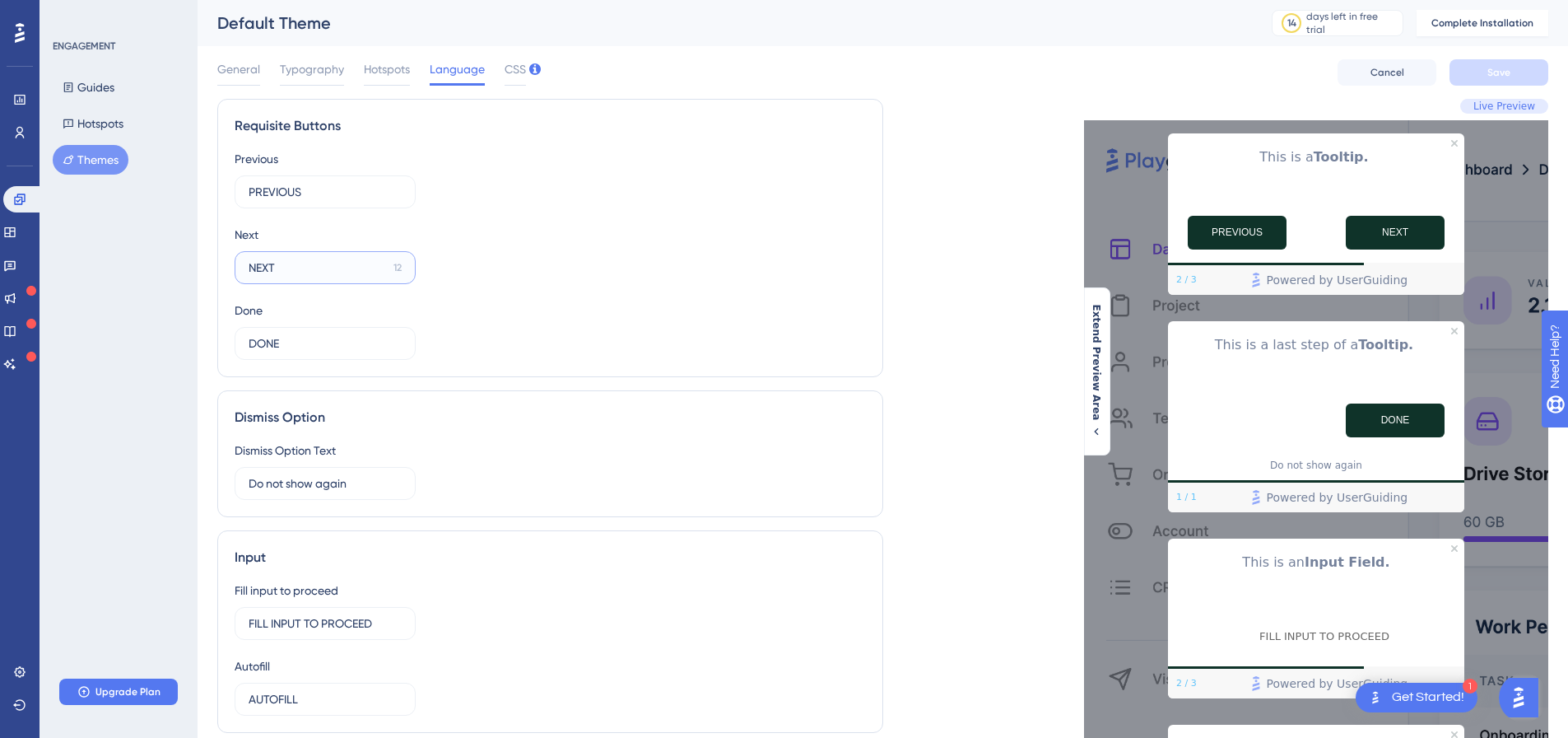
click at [322, 274] on input "NEXT" at bounding box center [318, 267] width 139 height 18
type input "Siguiente"
click at [358, 182] on label "PREVIOUS 8" at bounding box center [324, 191] width 181 height 33
click at [358, 183] on input "PREVIOUS" at bounding box center [319, 191] width 141 height 18
type input "Anterios"
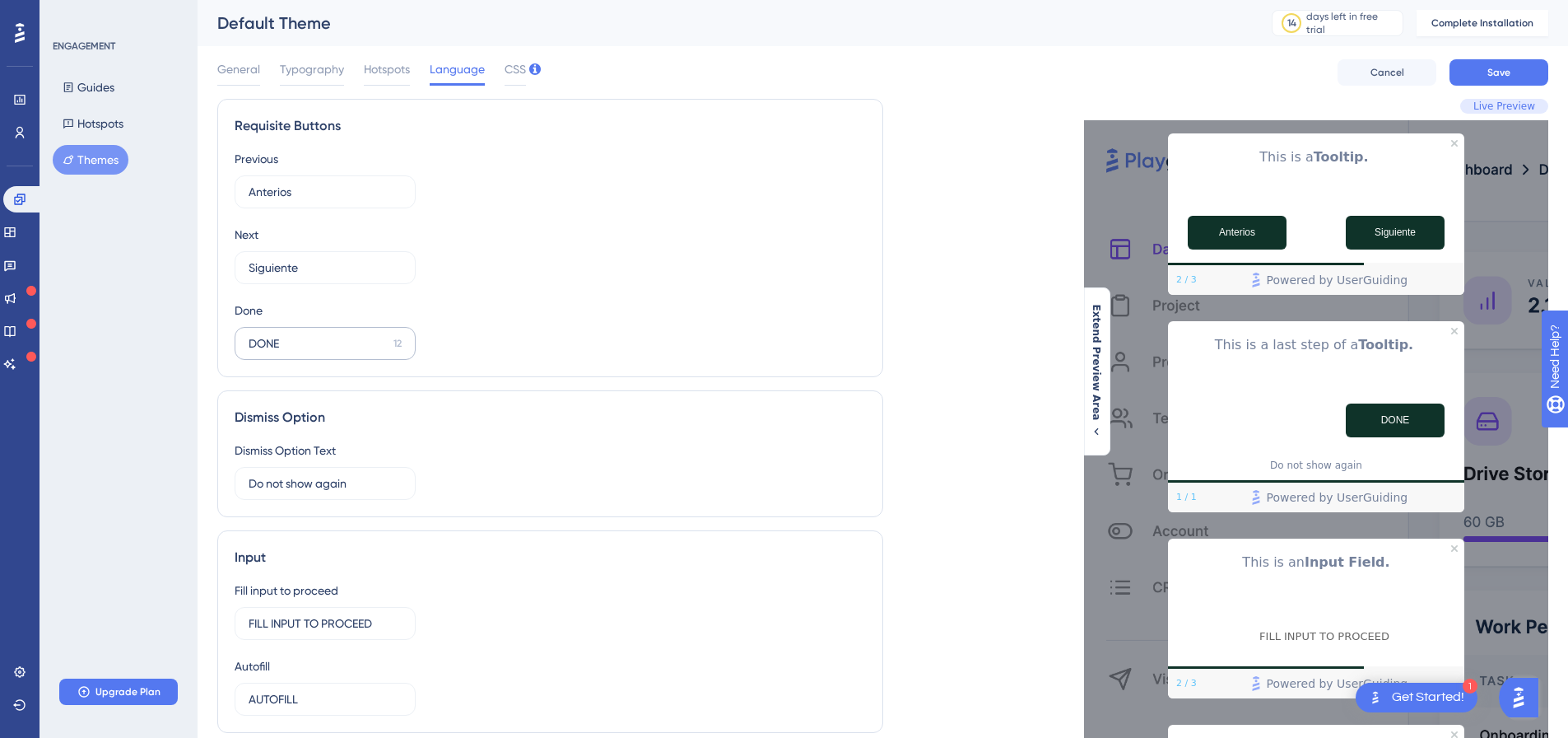
click at [307, 353] on label "DONE 12" at bounding box center [324, 343] width 181 height 33
click at [307, 353] on input "DONE" at bounding box center [318, 343] width 139 height 18
type input "Finalizar"
click at [369, 478] on input "Do not show again" at bounding box center [319, 483] width 141 height 18
paste input "No volver a mostrar"
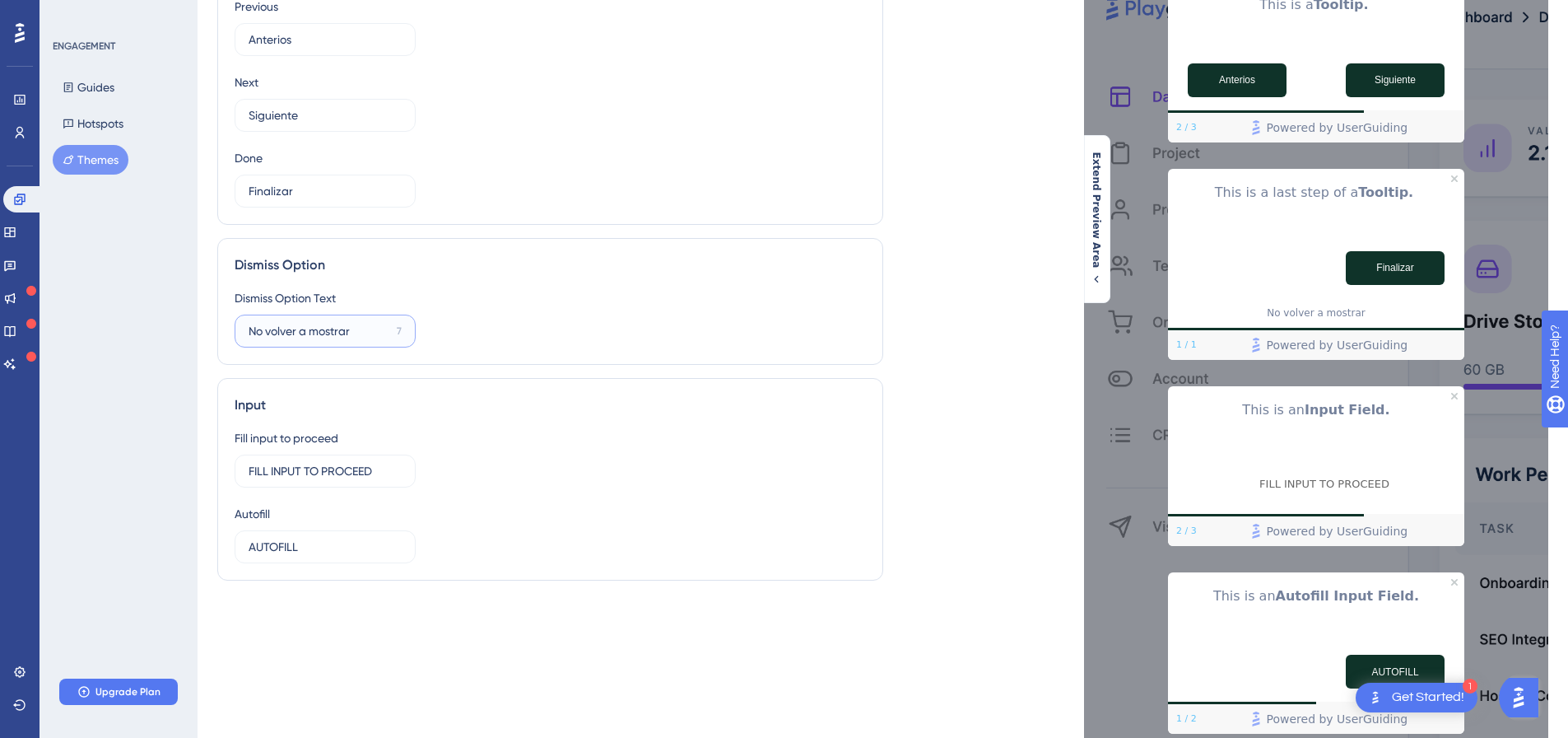
scroll to position [165, 0]
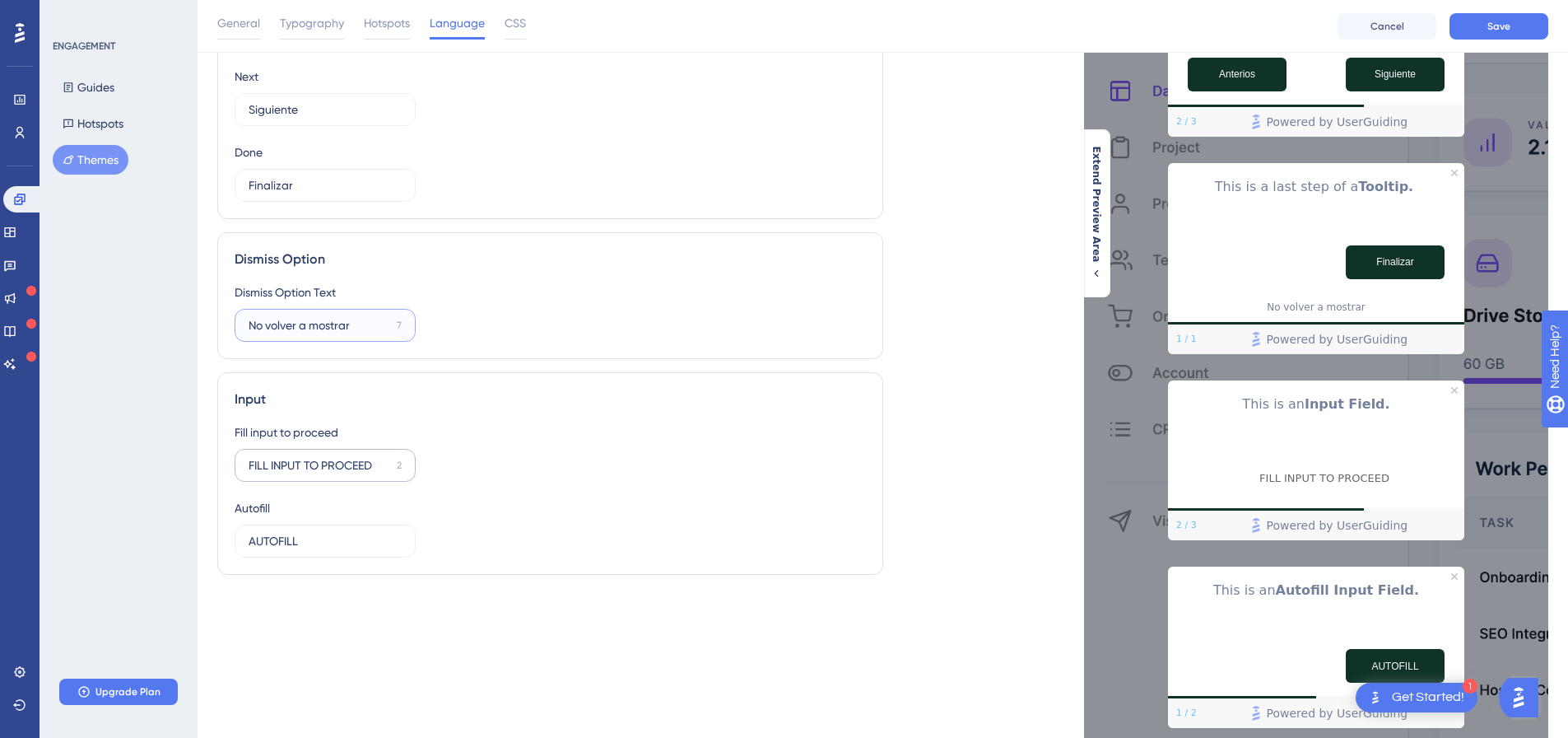
type input "No volver a mostrar"
click at [388, 474] on input "FILL INPUT TO PROCEED" at bounding box center [319, 465] width 142 height 18
paste input "COMPLETE EL DATO PARA C"
type input "COMPLETE EL DATO PARA C"
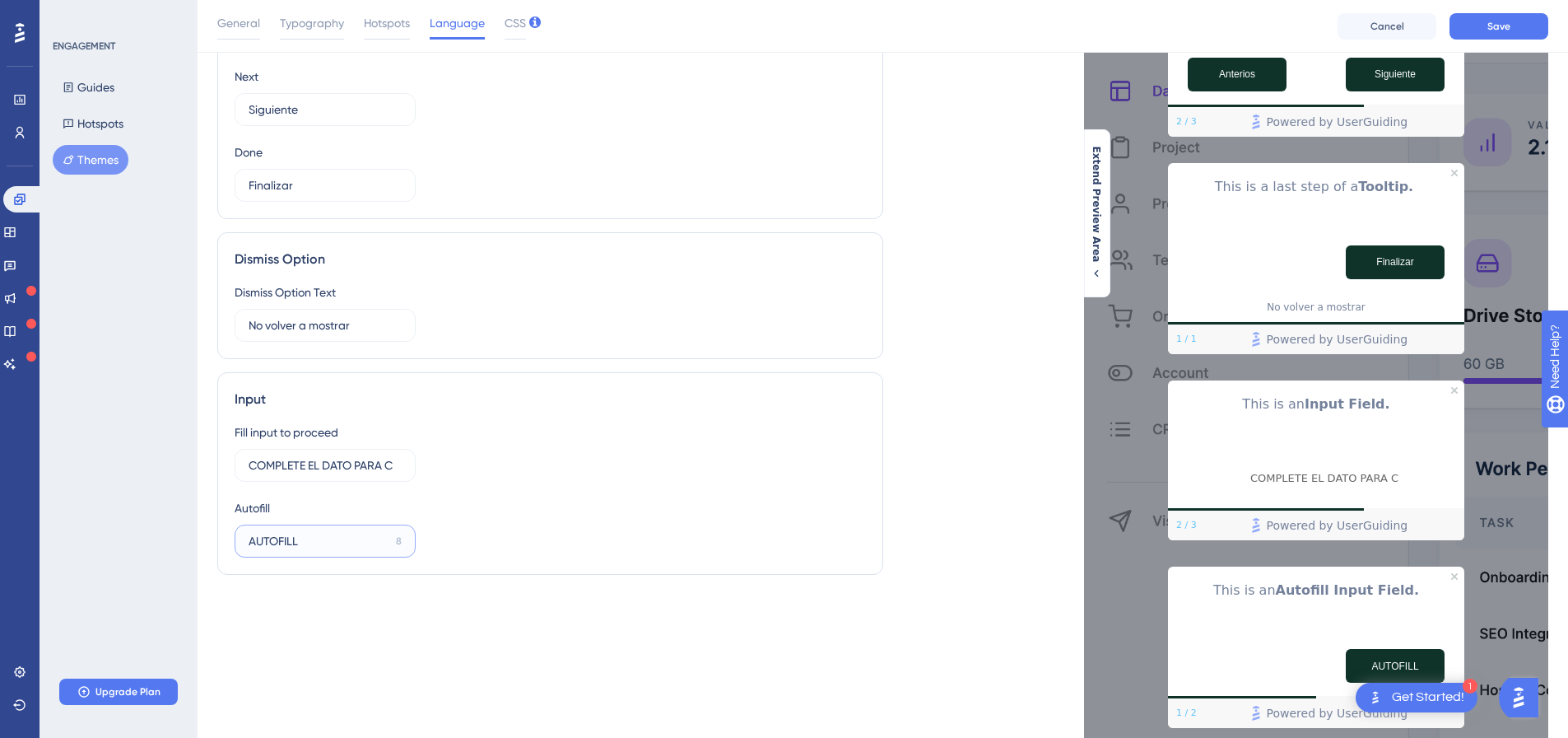
scroll to position [0, 0]
click at [311, 543] on input "AUTOFILL" at bounding box center [319, 540] width 141 height 18
paste input "LLENADO"
type input "AUTOLLENADO"
click at [569, 476] on div "Fill input to proceed COMPLETE EL DATO PARA C 0 Autofill AUTOLLENADO 5" at bounding box center [550, 490] width 632 height 135
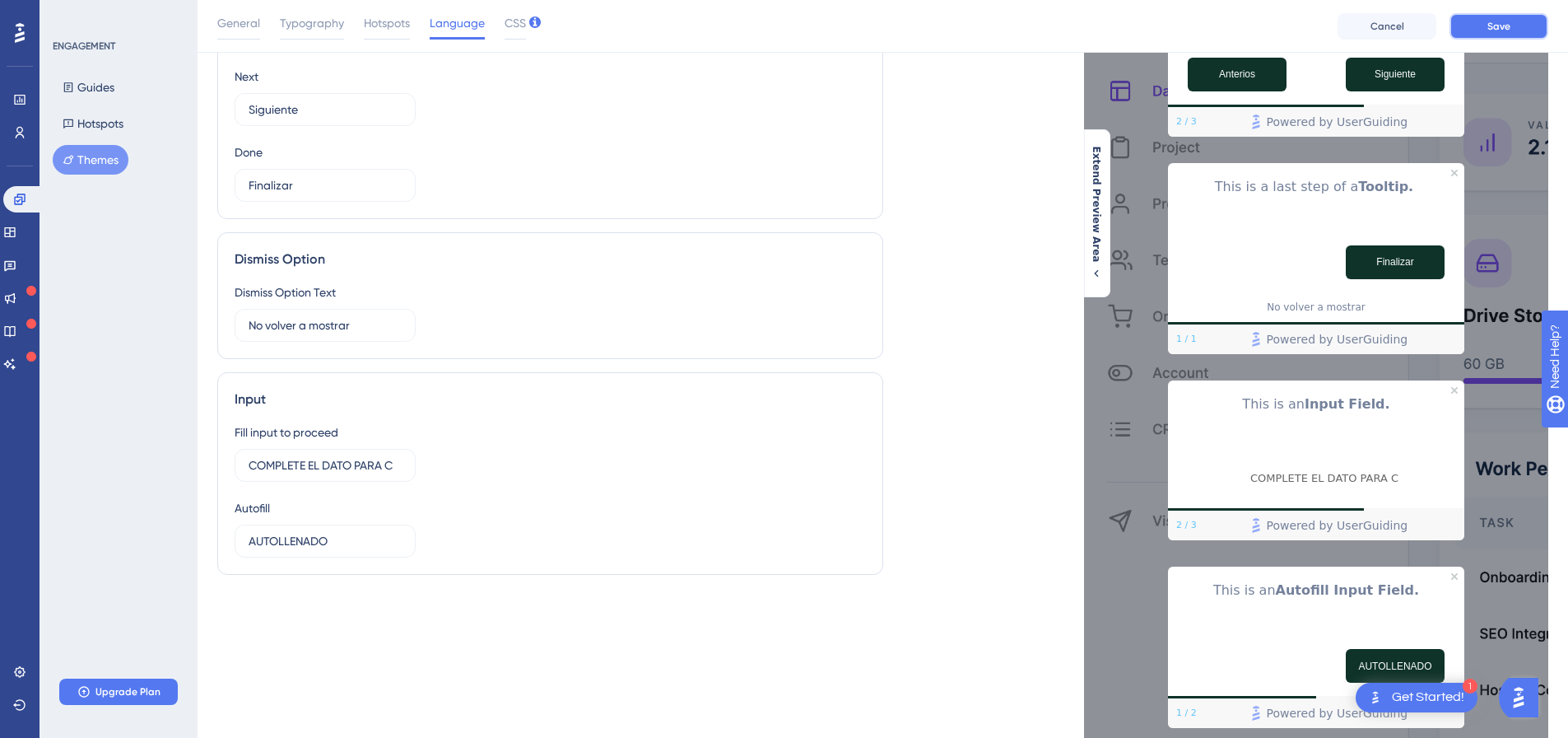
click at [1499, 17] on button "Save" at bounding box center [1498, 26] width 98 height 26
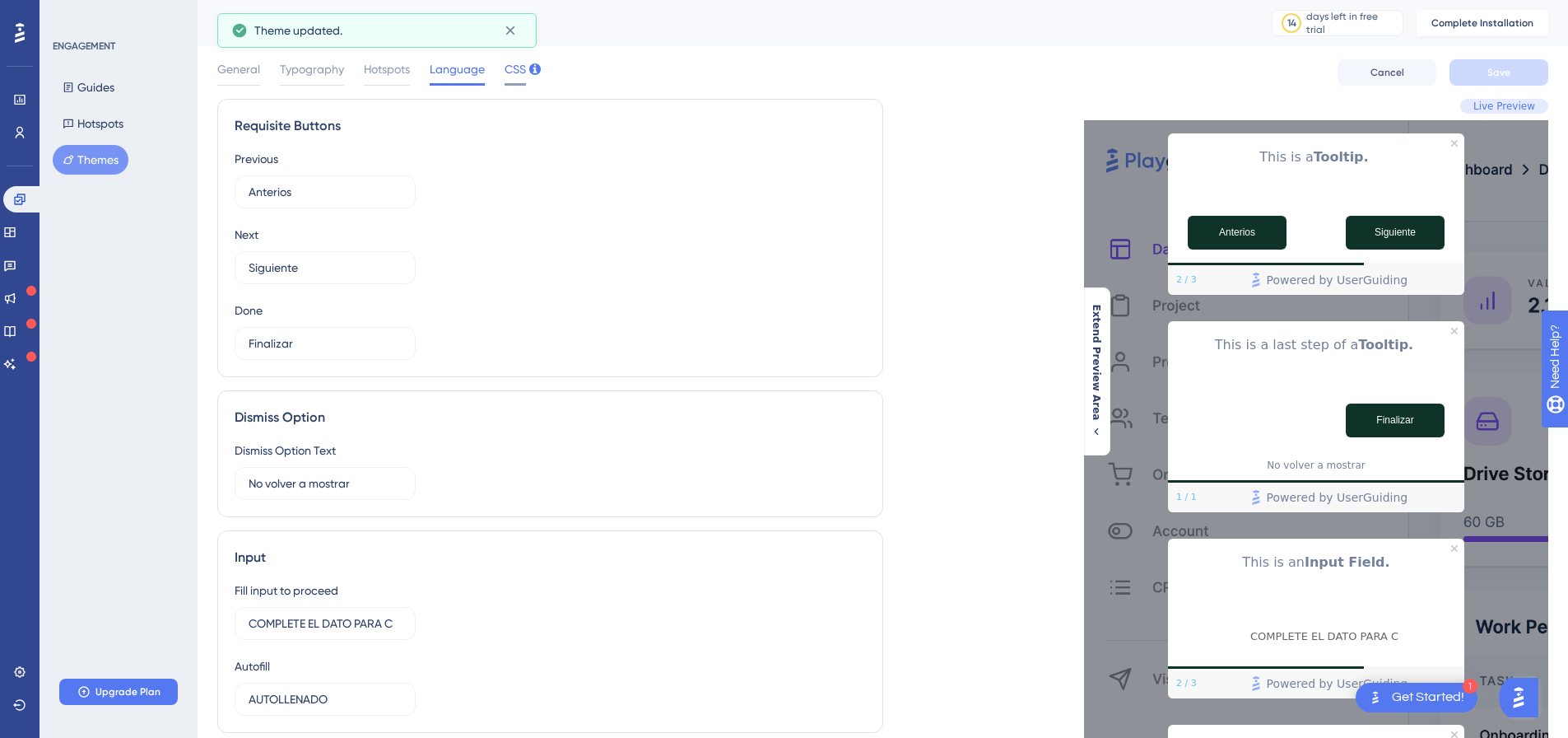
click at [509, 75] on span "CSS" at bounding box center [515, 68] width 22 height 20
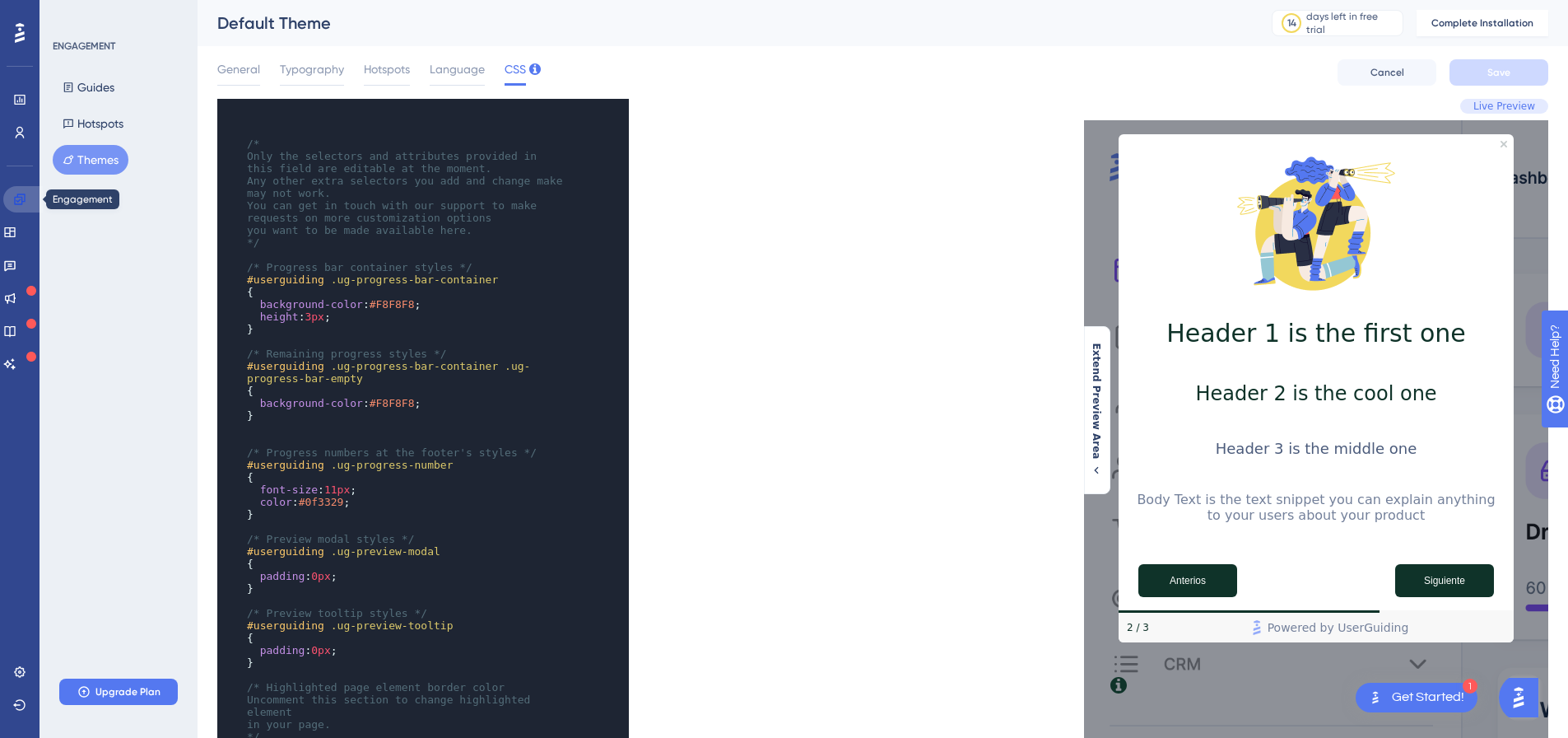
click at [12, 196] on link at bounding box center [23, 199] width 39 height 26
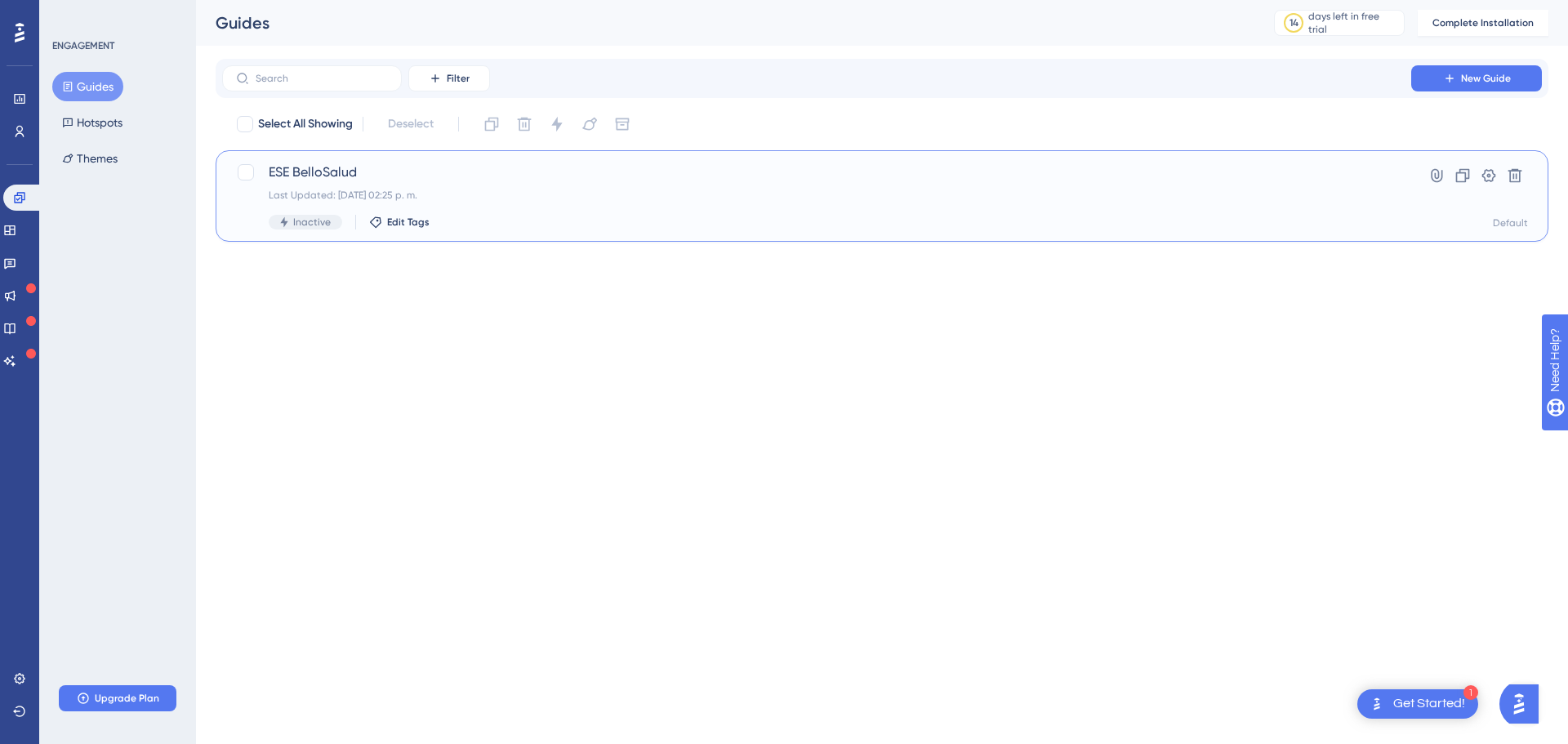
click at [368, 183] on div "ESE BelloSalud Last Updated: [DATE] 02:25 p. m. Inactive Edit Tags" at bounding box center [817, 196] width 1096 height 67
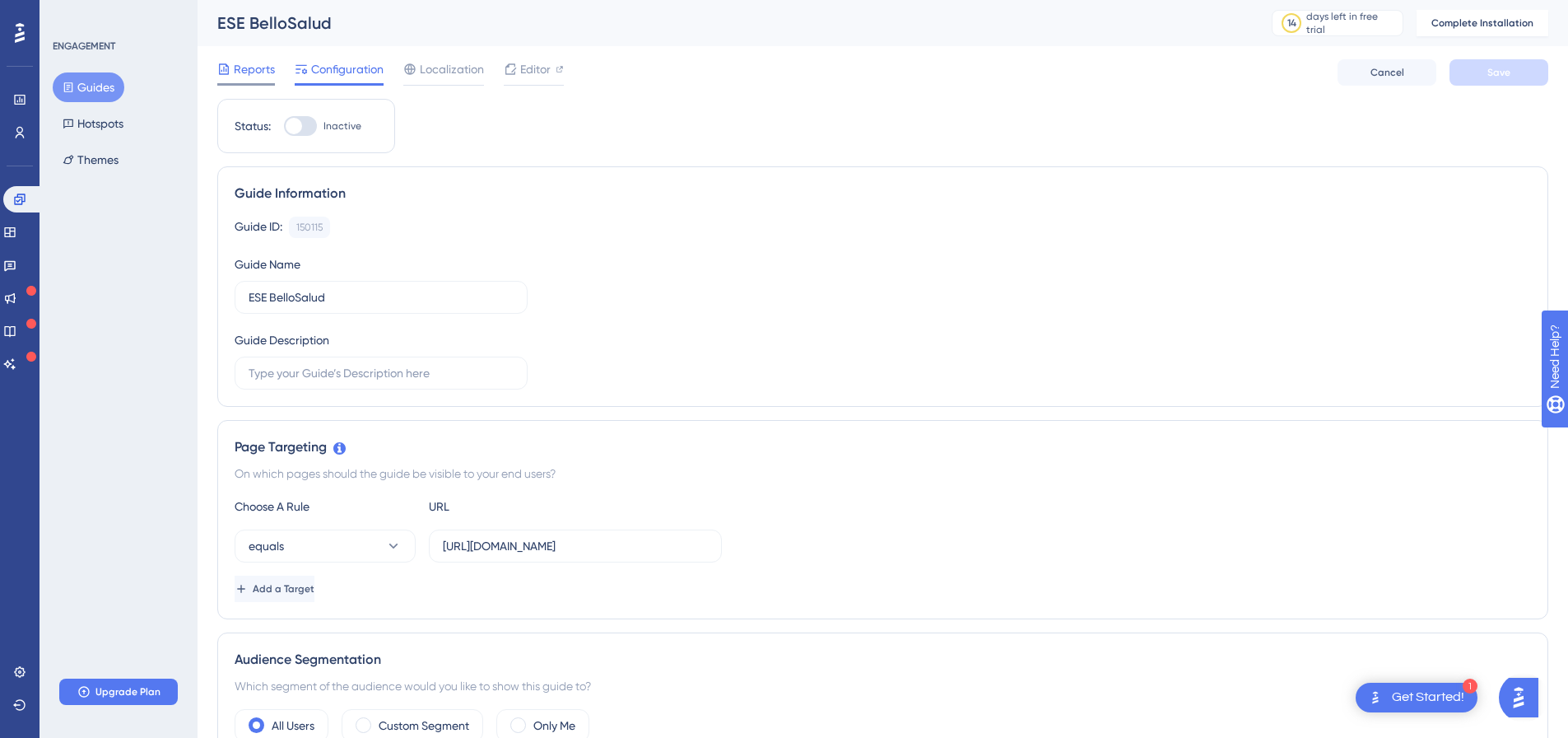
click at [227, 69] on icon at bounding box center [224, 69] width 13 height 13
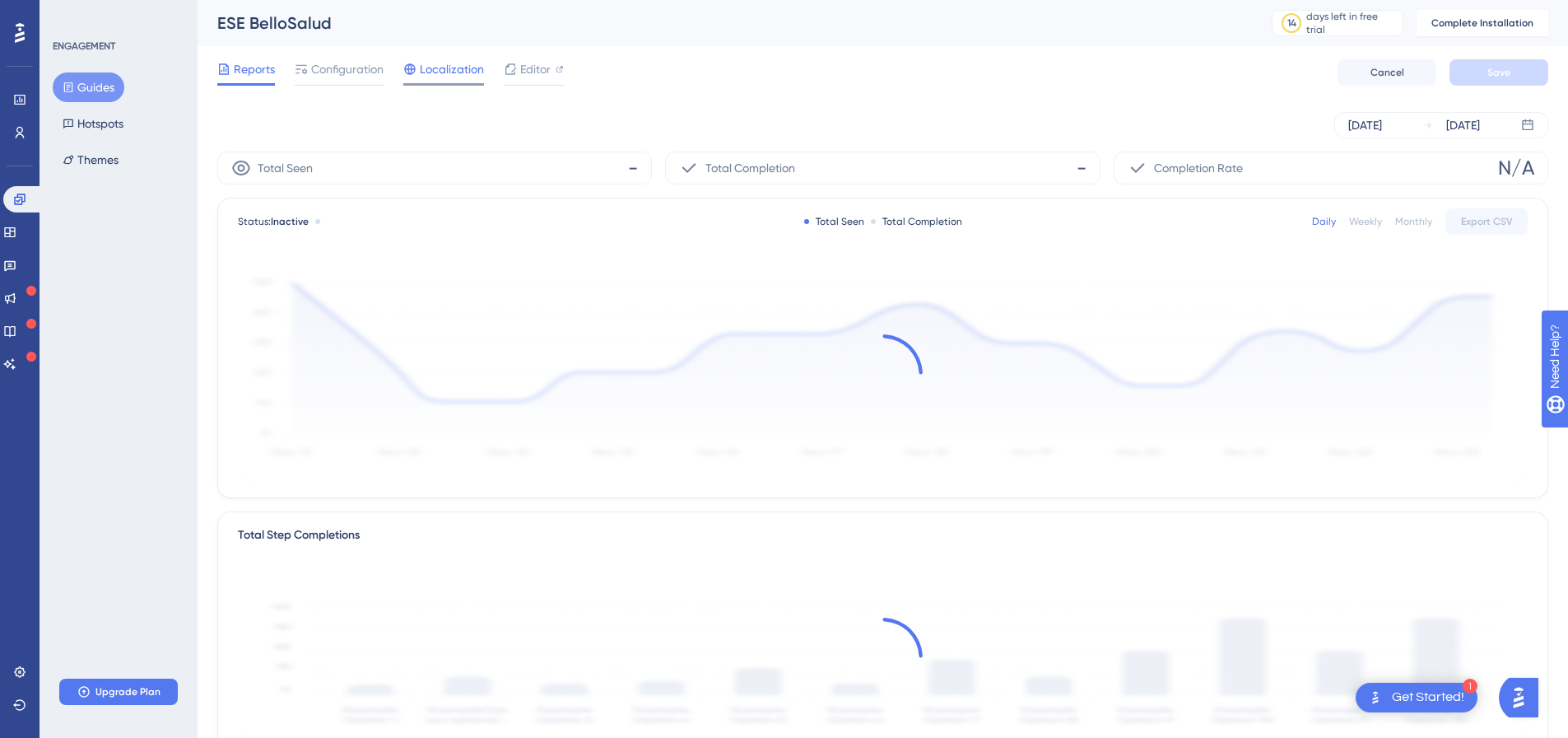
click at [424, 69] on span "Localization" at bounding box center [452, 68] width 64 height 20
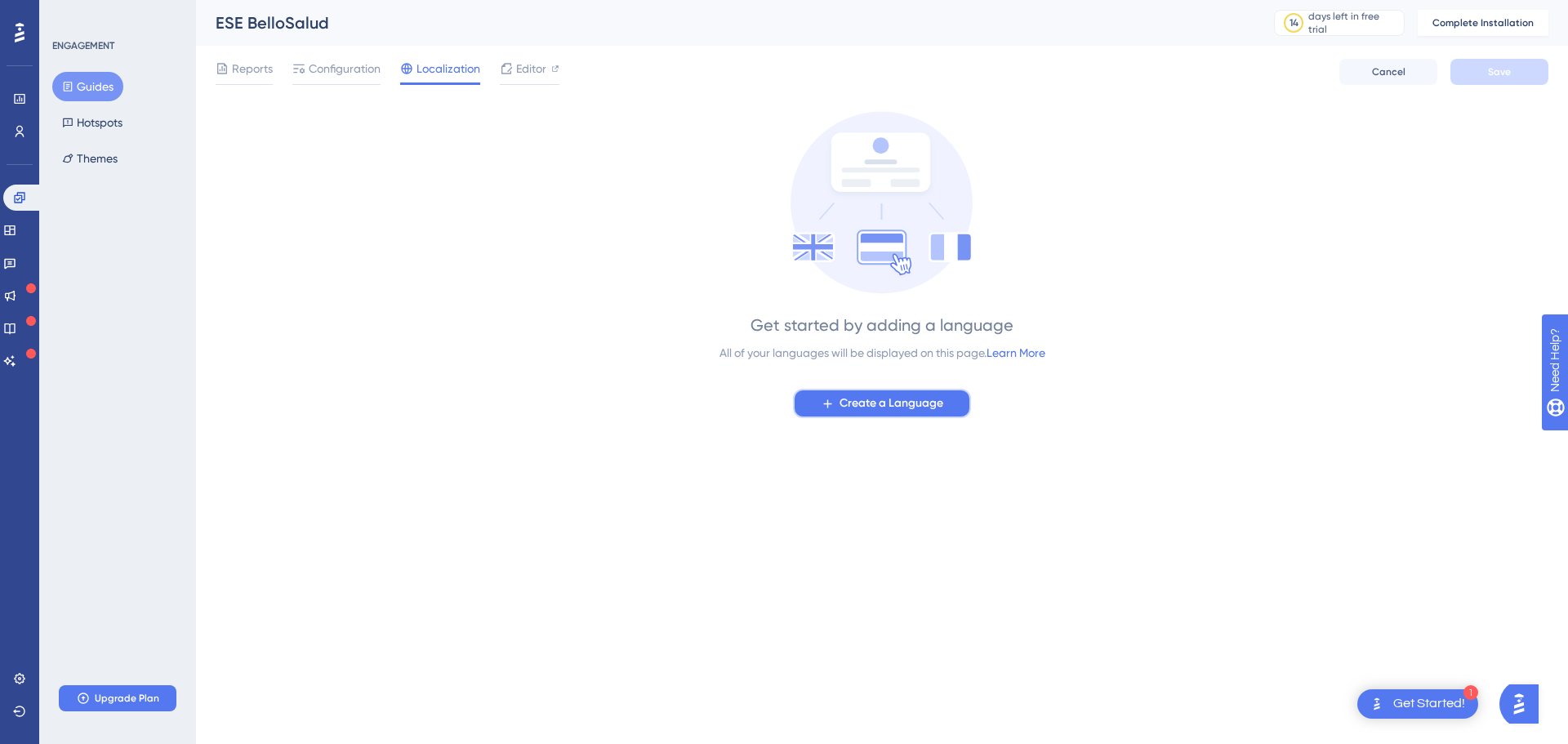
click at [889, 412] on button "Create a Language" at bounding box center [882, 404] width 178 height 30
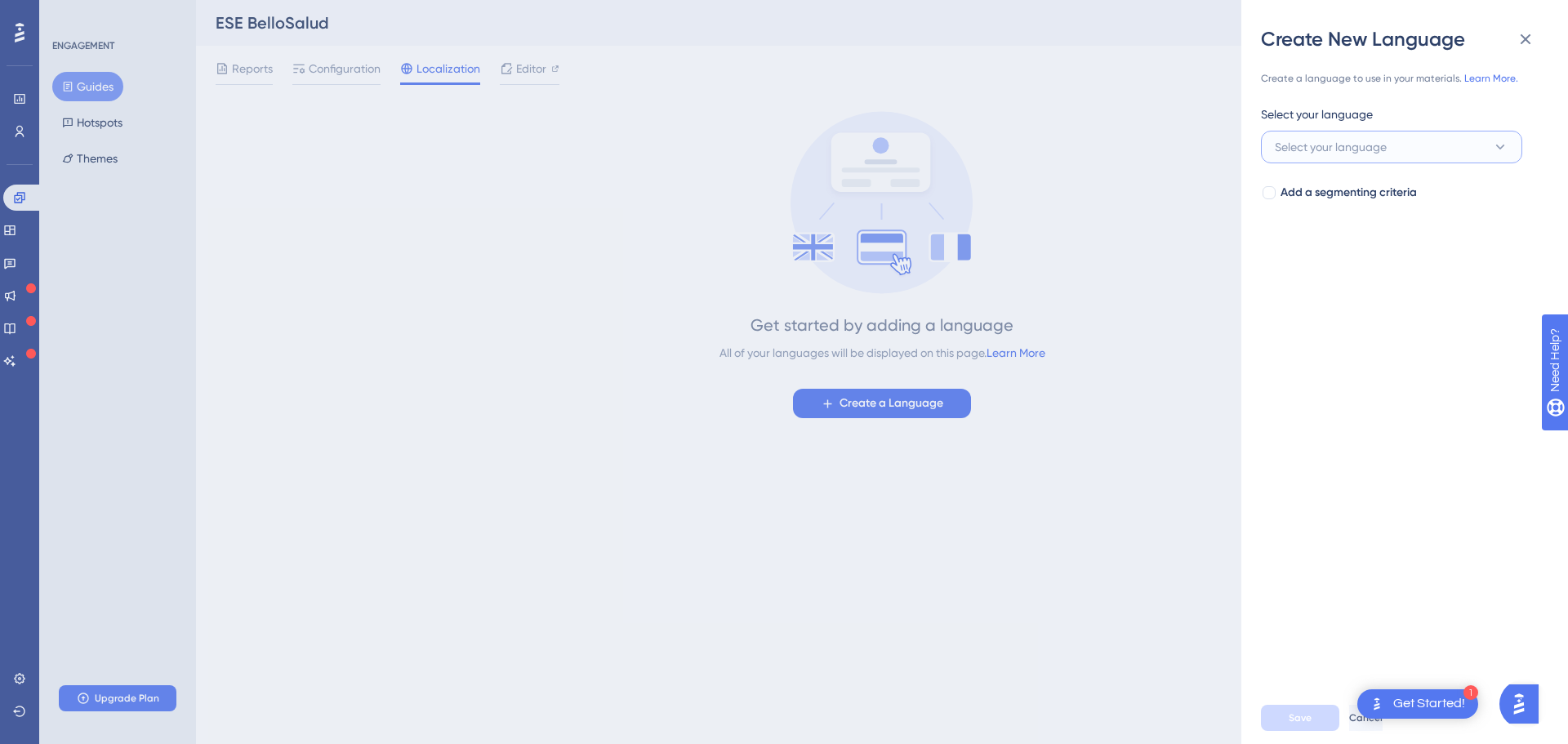
click at [1344, 152] on span "Select your language" at bounding box center [1331, 147] width 112 height 20
type input "es"
click at [580, 314] on div "Create New Language Create a language to use in your materials. Learn More. Sel…" at bounding box center [784, 372] width 1568 height 744
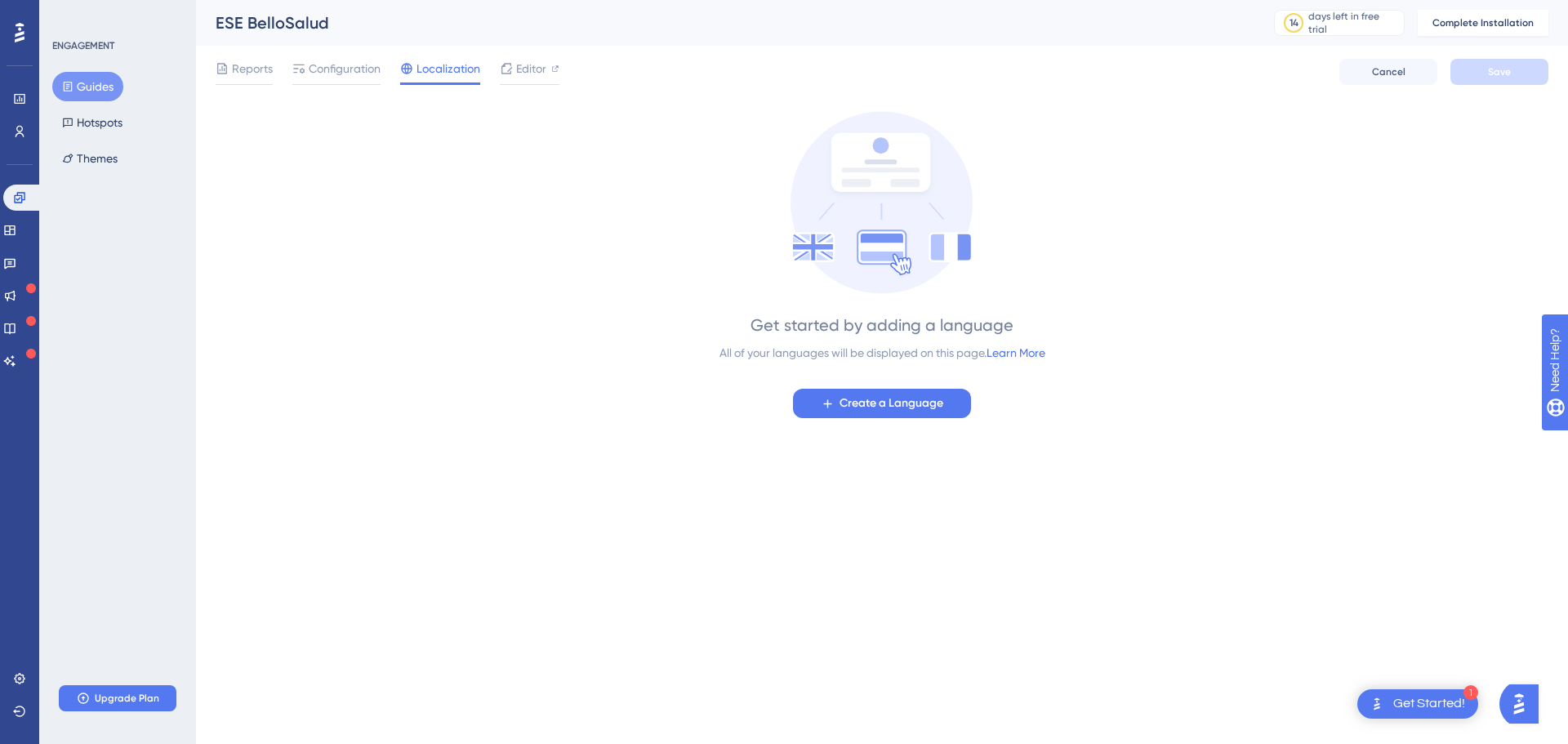
click at [293, 286] on div "Get started by adding a language All of your languages will be displayed on thi…" at bounding box center [882, 264] width 1333 height 307
click at [30, 202] on link at bounding box center [23, 197] width 39 height 26
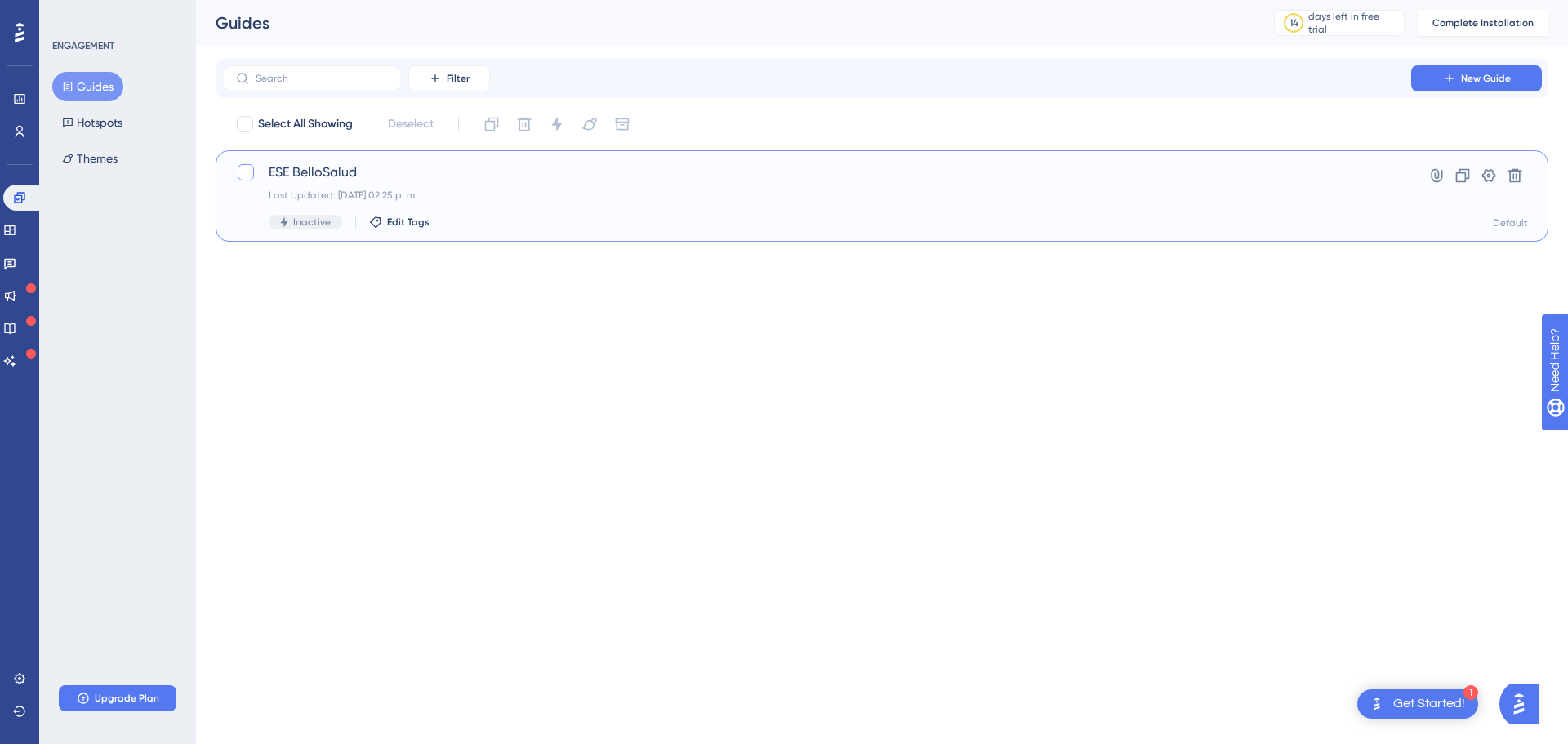
click at [243, 171] on div at bounding box center [246, 173] width 17 height 17
checkbox input "true"
click at [243, 171] on icon at bounding box center [246, 172] width 10 height 13
checkbox input "false"
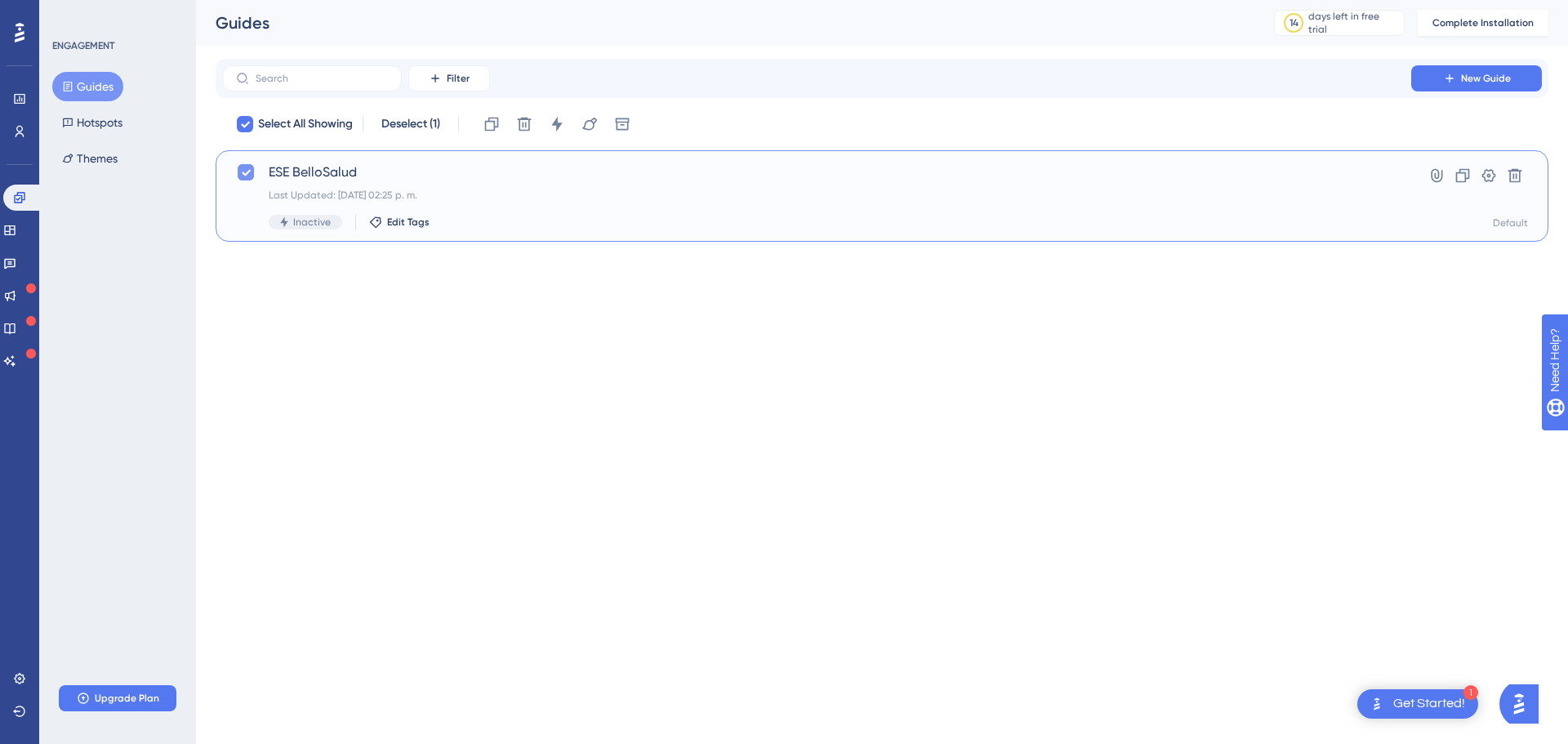
checkbox input "false"
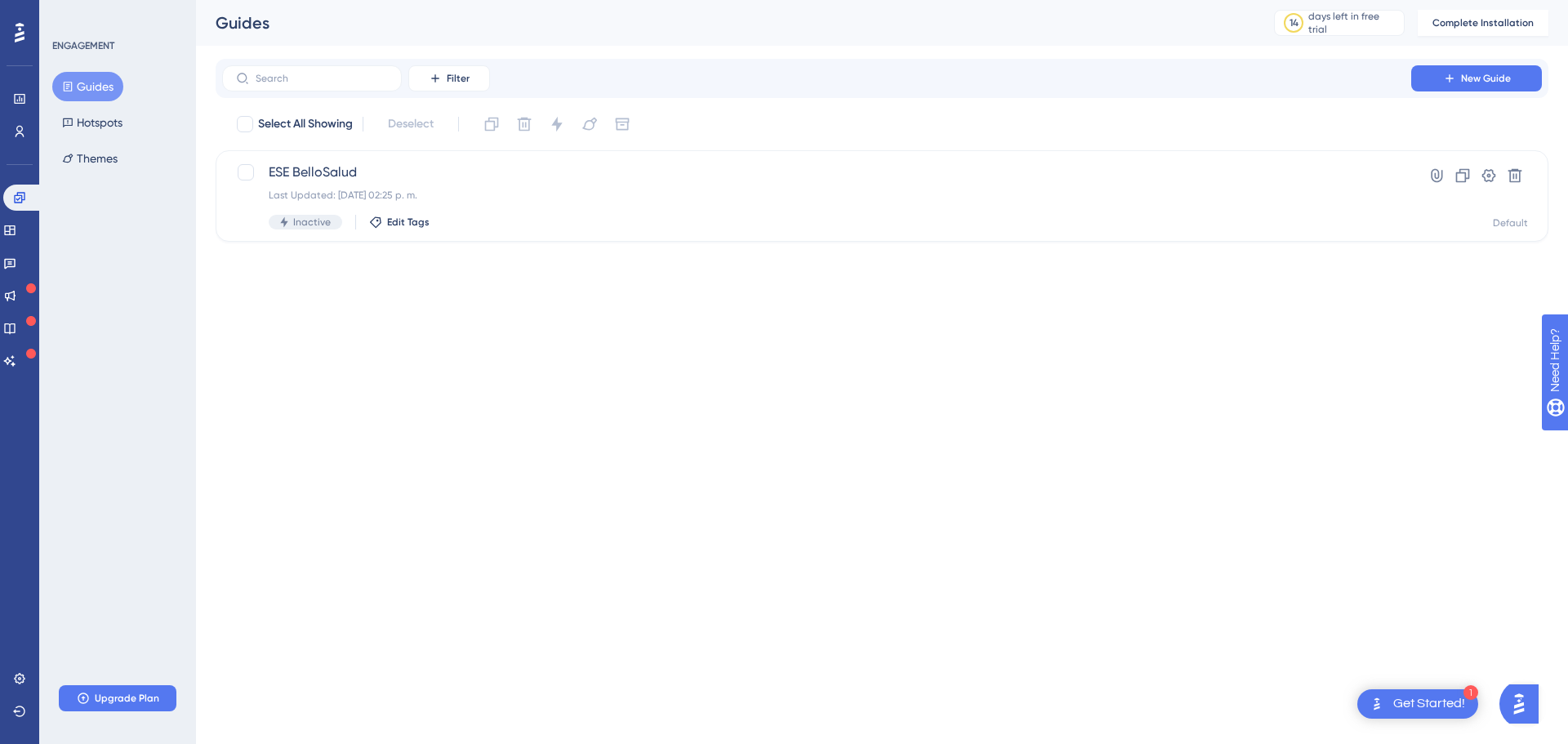
click at [1521, 696] on img "Open AI Assistant Launcher" at bounding box center [1520, 704] width 30 height 30
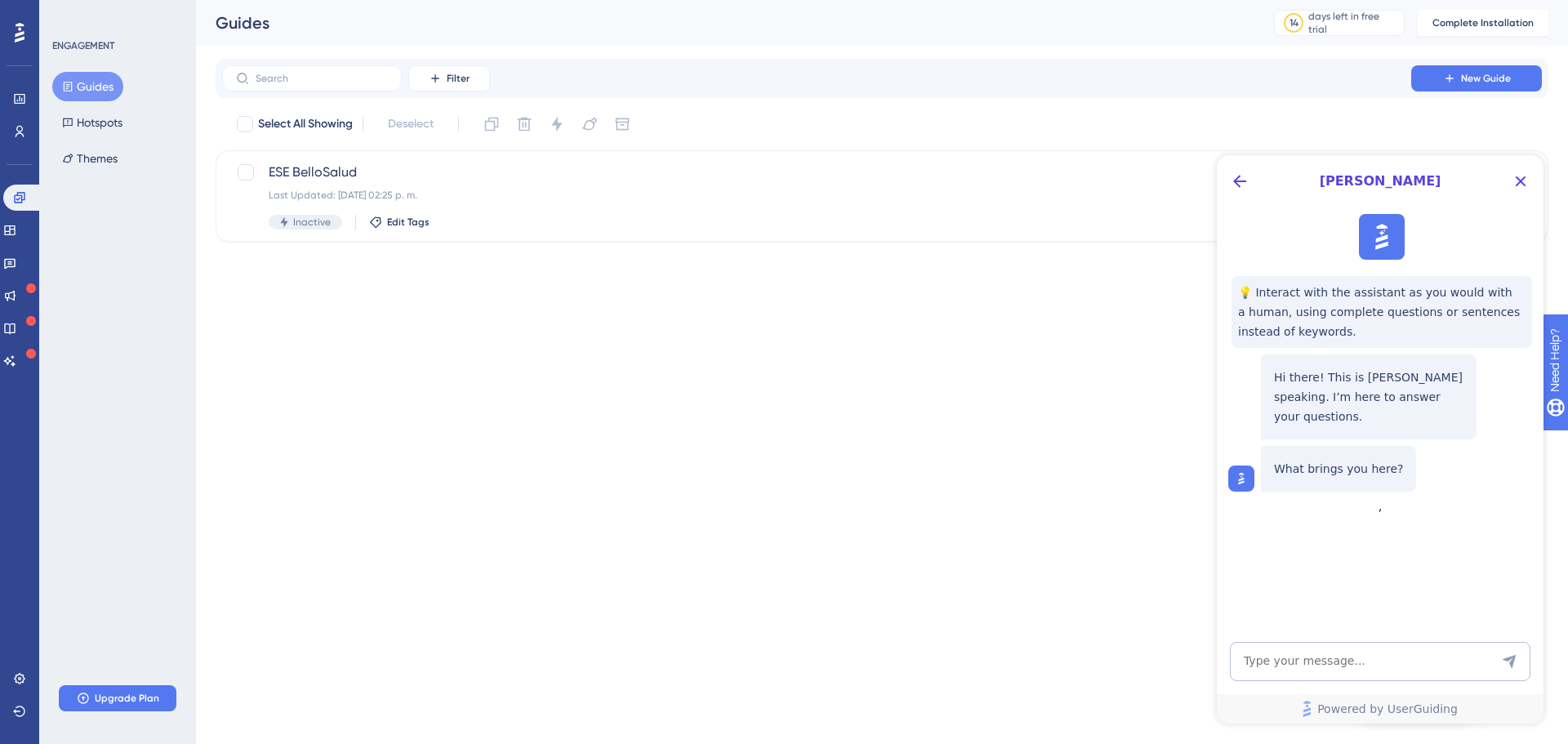
drag, startPoint x: 1093, startPoint y: 602, endPoint x: 407, endPoint y: 658, distance: 688.3
click at [1091, 0] on html "1 Get Started! Performance Users Engagement Widgets Feedback Product Updates Kn…" at bounding box center [784, 0] width 1568 height 0
drag, startPoint x: 1512, startPoint y: 183, endPoint x: 2730, endPoint y: 339, distance: 1227.9
click at [1512, 183] on icon "Close Button" at bounding box center [1521, 180] width 20 height 20
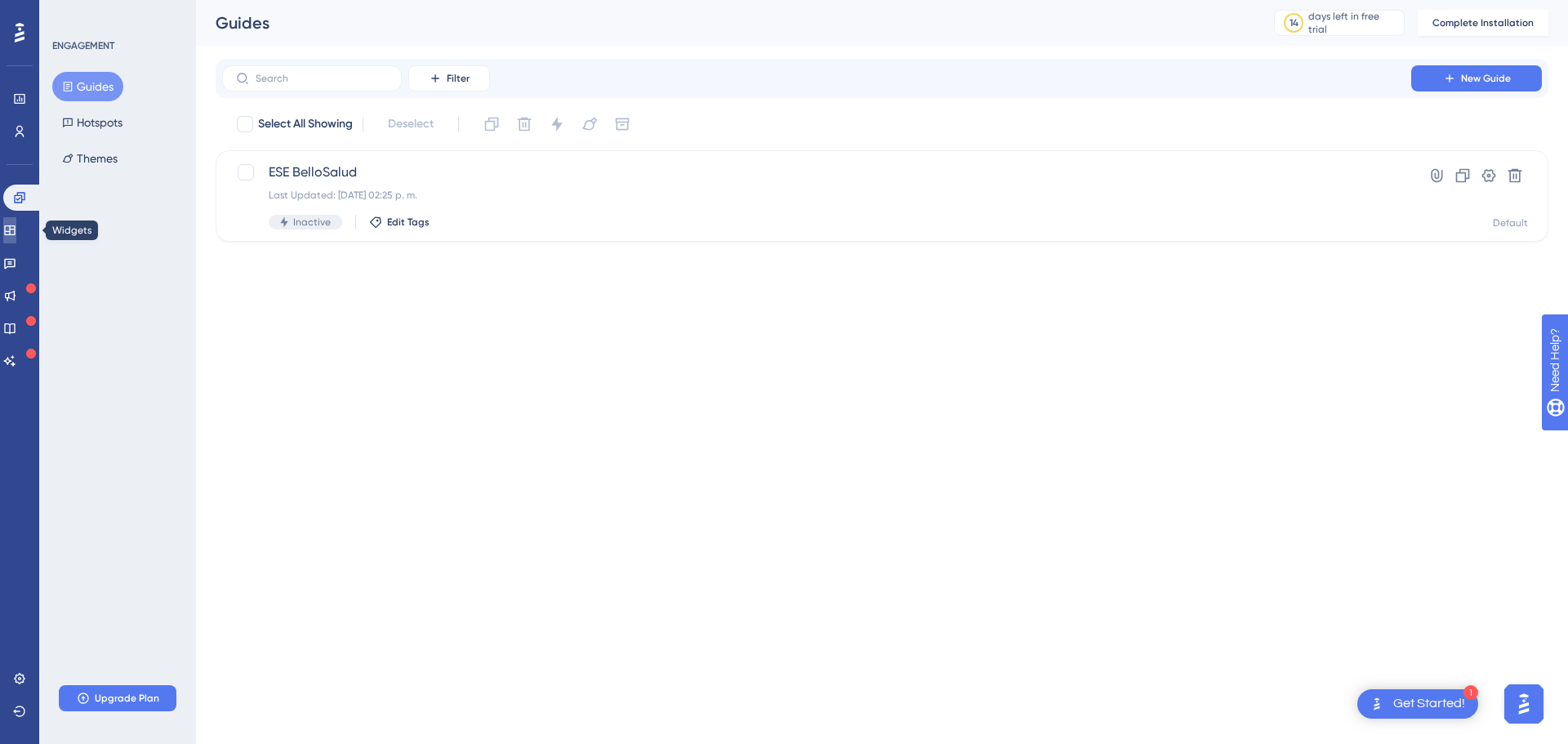
click at [15, 230] on icon at bounding box center [8, 230] width 10 height 10
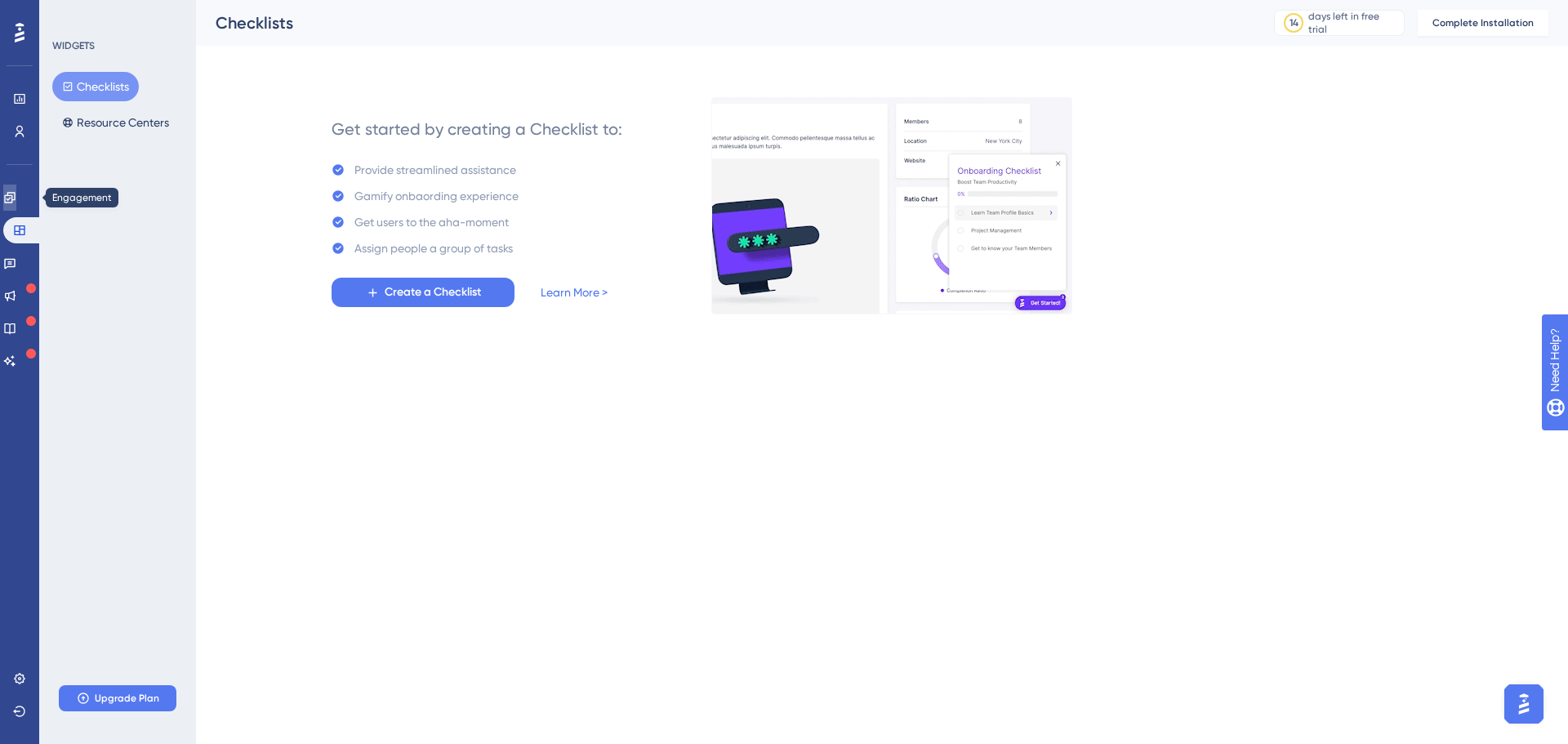
click at [17, 206] on link at bounding box center [10, 197] width 13 height 26
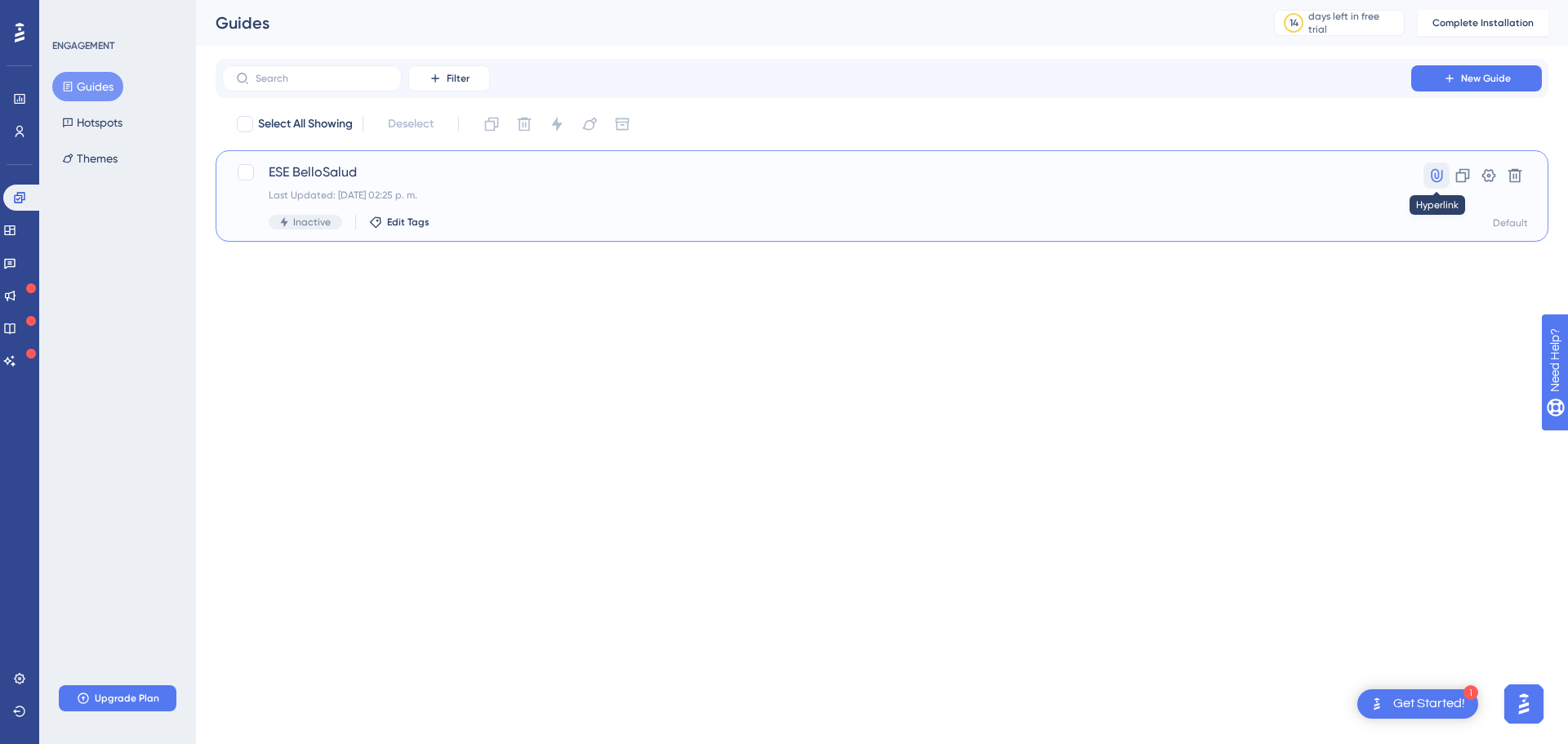
click at [1442, 179] on icon at bounding box center [1437, 176] width 11 height 14
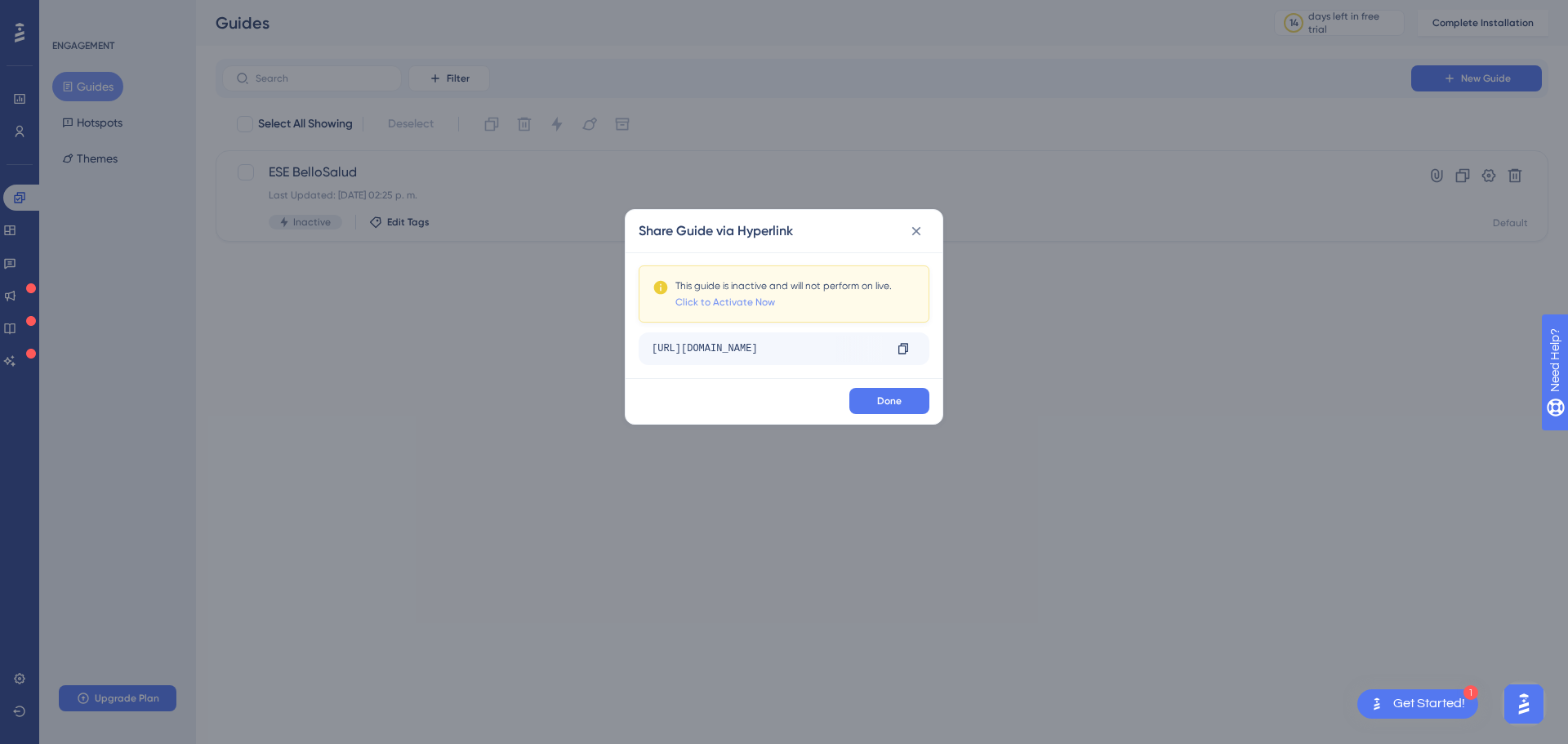
click at [699, 303] on link "Click to Activate Now" at bounding box center [724, 302] width 100 height 13
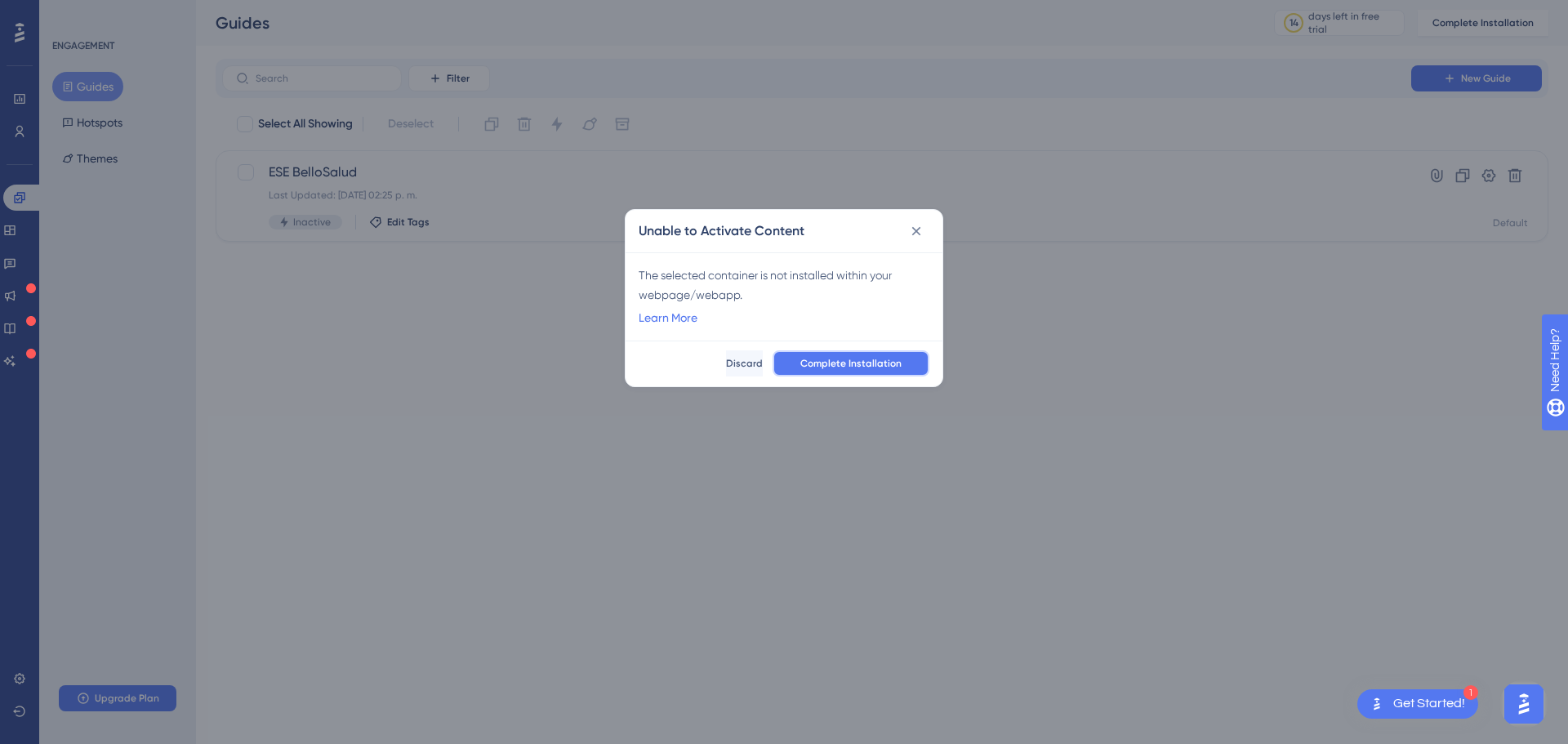
click at [804, 361] on button "Complete Installation" at bounding box center [851, 364] width 157 height 26
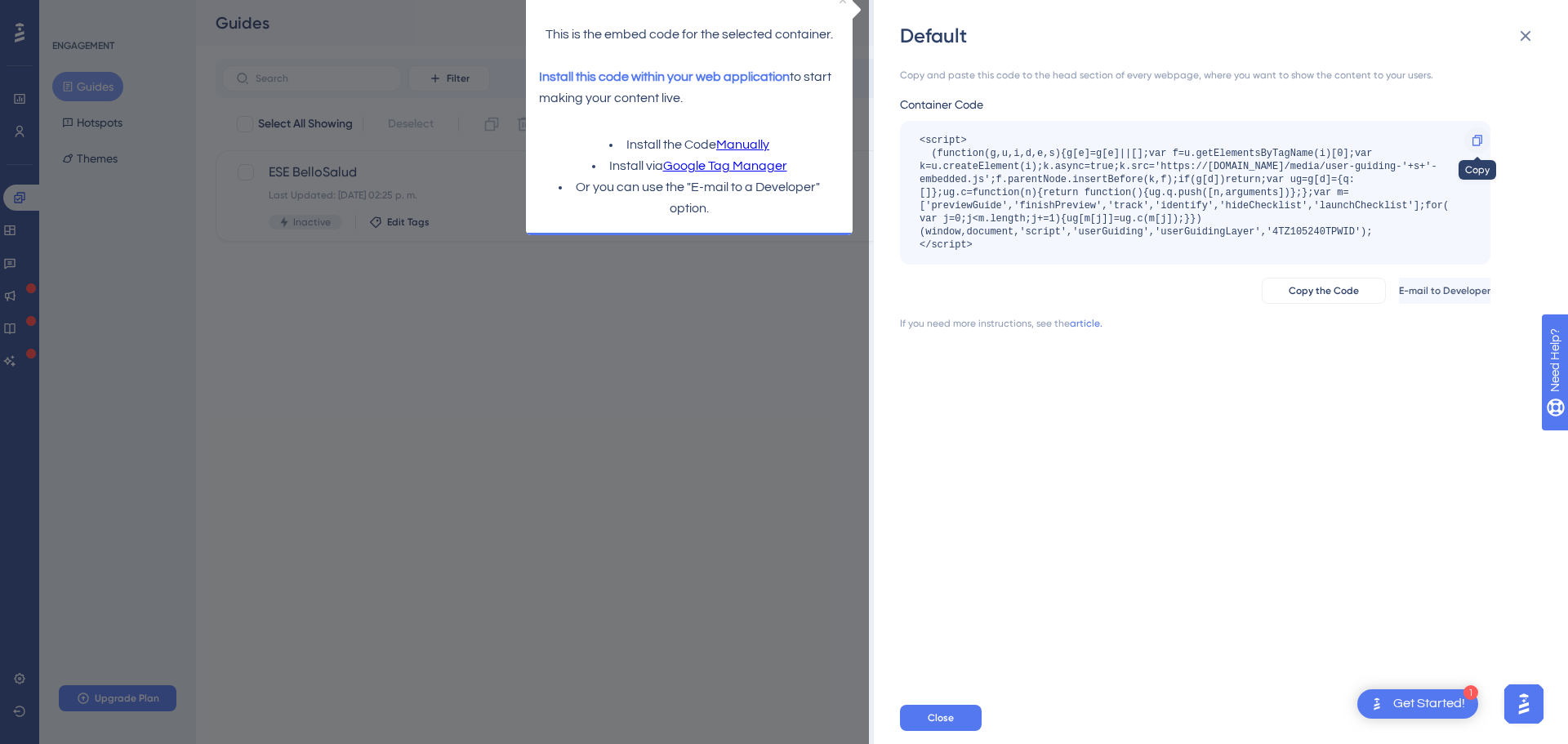
click at [1479, 144] on icon at bounding box center [1477, 140] width 10 height 10
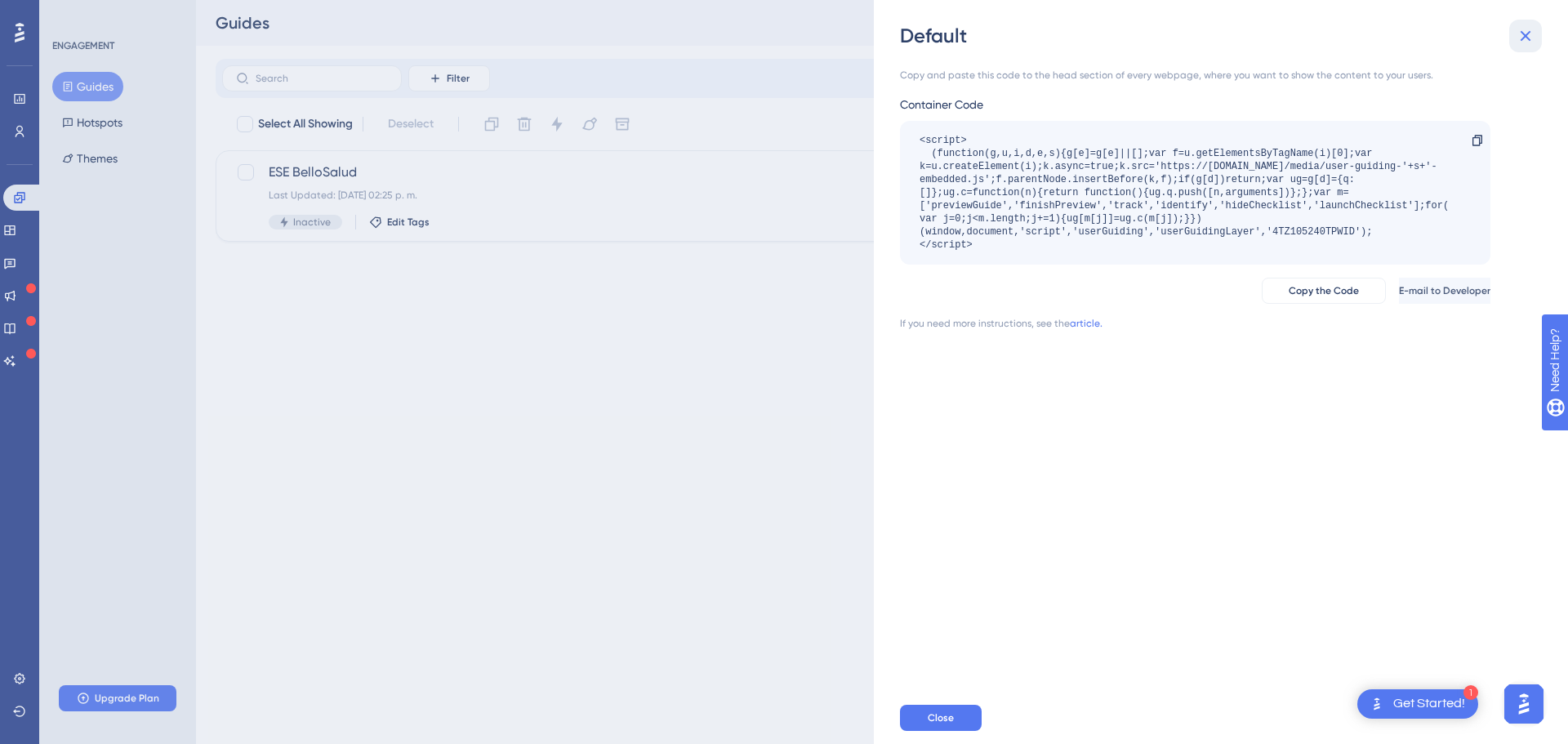
click at [1521, 42] on icon at bounding box center [1525, 35] width 20 height 20
